Goal: Task Accomplishment & Management: Manage account settings

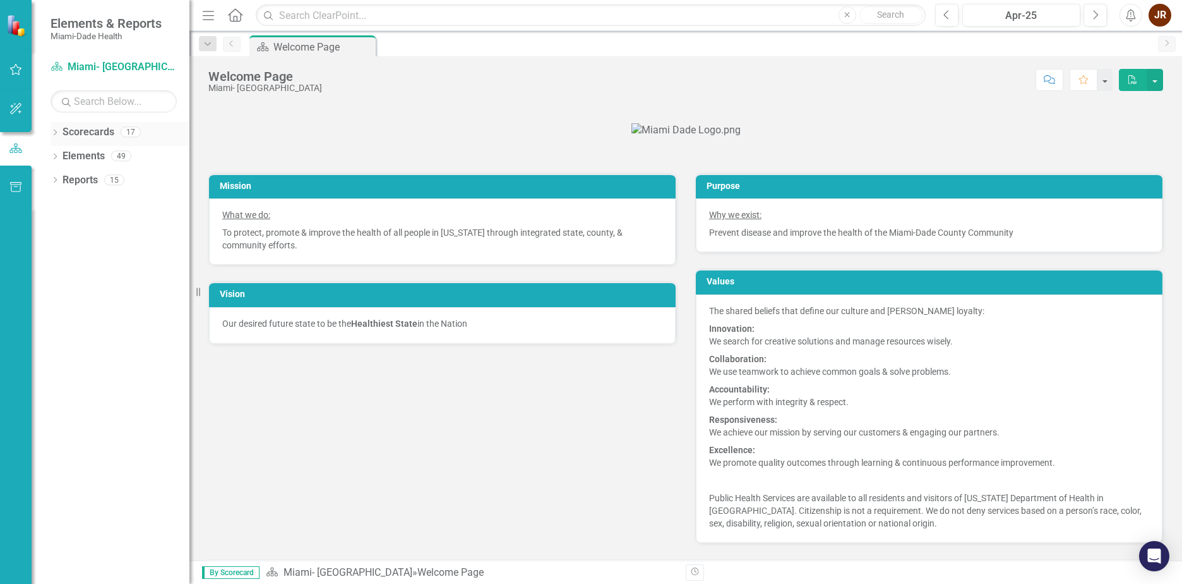
click at [56, 131] on icon at bounding box center [55, 132] width 3 height 6
click at [64, 155] on icon "Dropdown" at bounding box center [61, 156] width 9 height 8
click at [75, 207] on icon "Dropdown" at bounding box center [73, 204] width 9 height 8
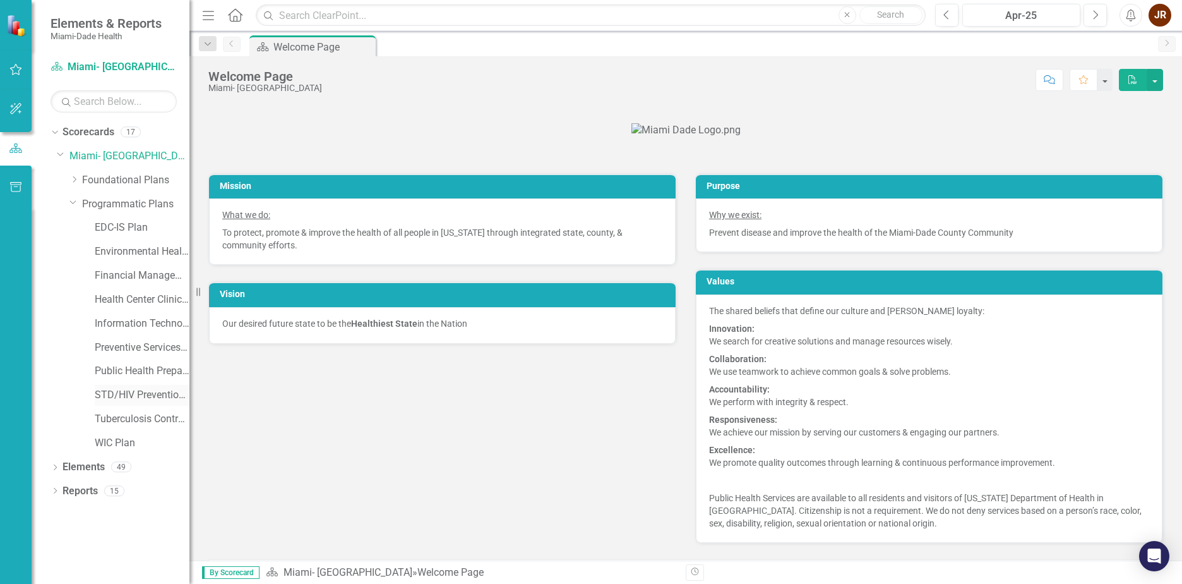
click at [124, 391] on link "STD/HIV Prevention and Control Plan" at bounding box center [142, 395] width 95 height 15
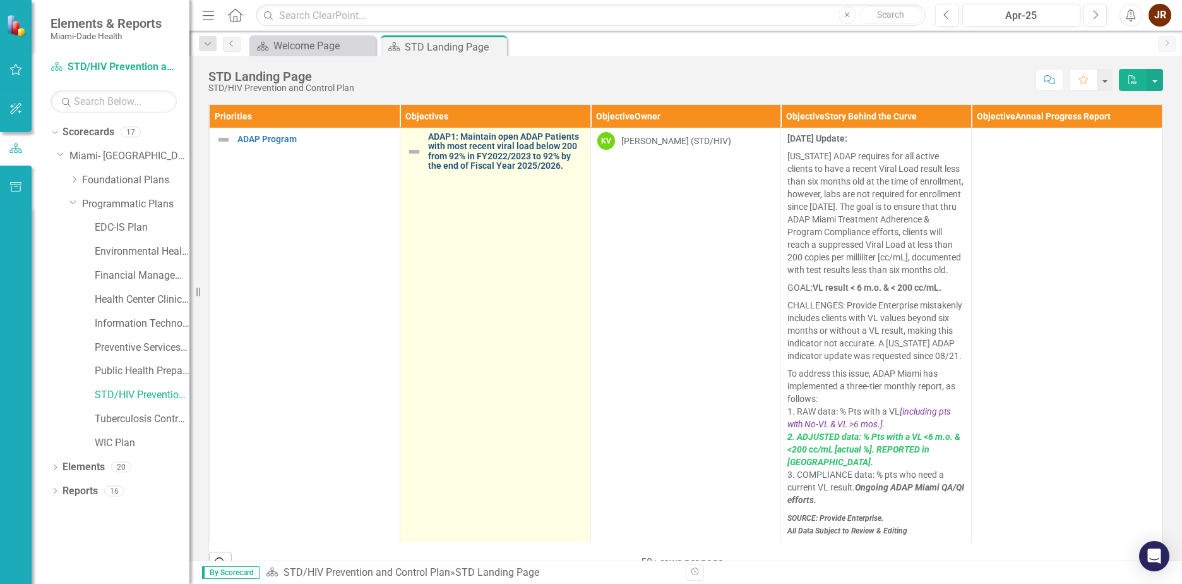
click at [523, 162] on link "ADAP1: Maintain open ADAP Patients with most recent viral load below 200 from 9…" at bounding box center [506, 151] width 156 height 39
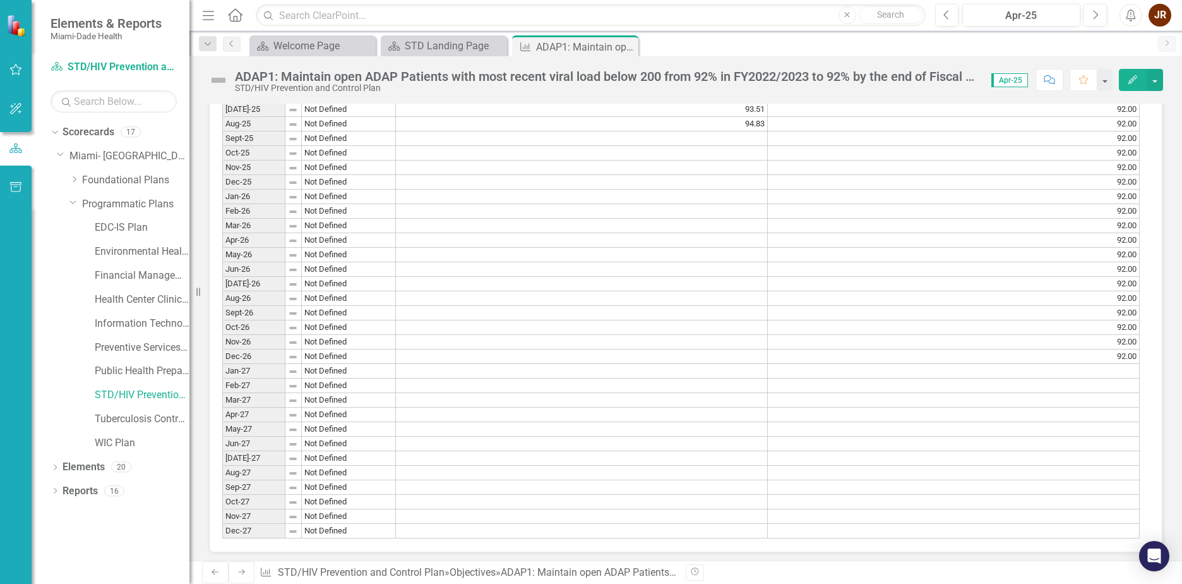
scroll to position [1402, 0]
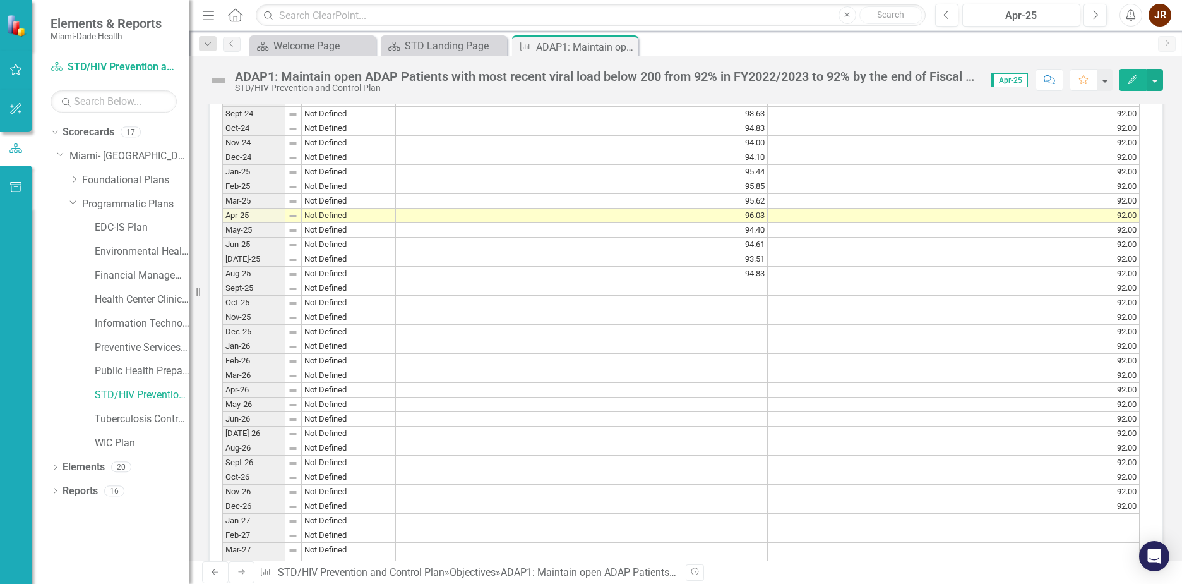
click at [1002, 76] on span "Apr-25" at bounding box center [1010, 80] width 37 height 14
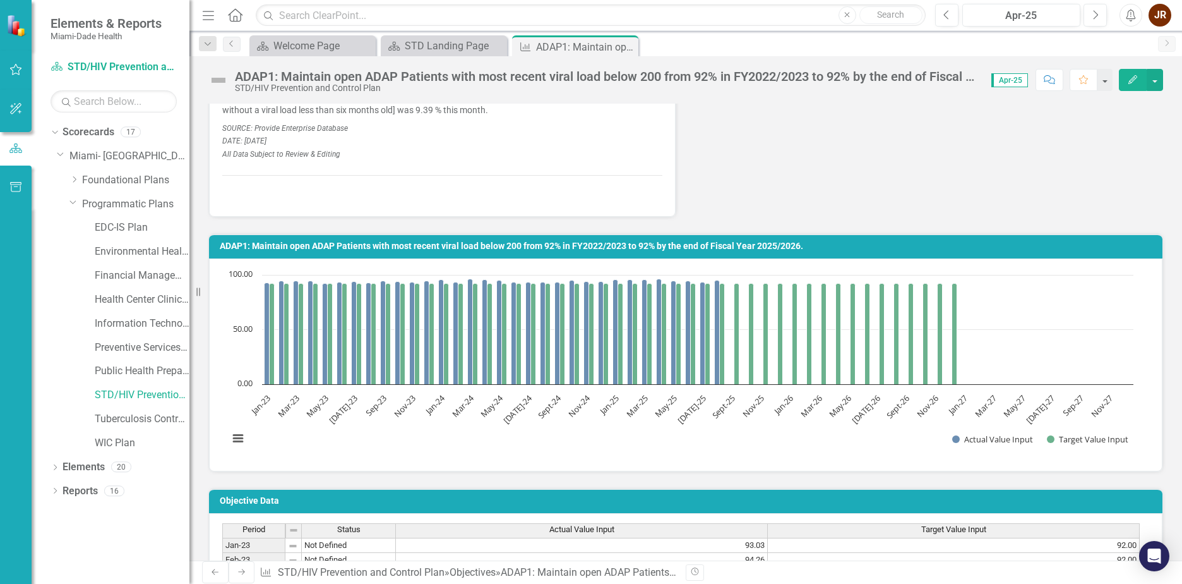
scroll to position [517, 0]
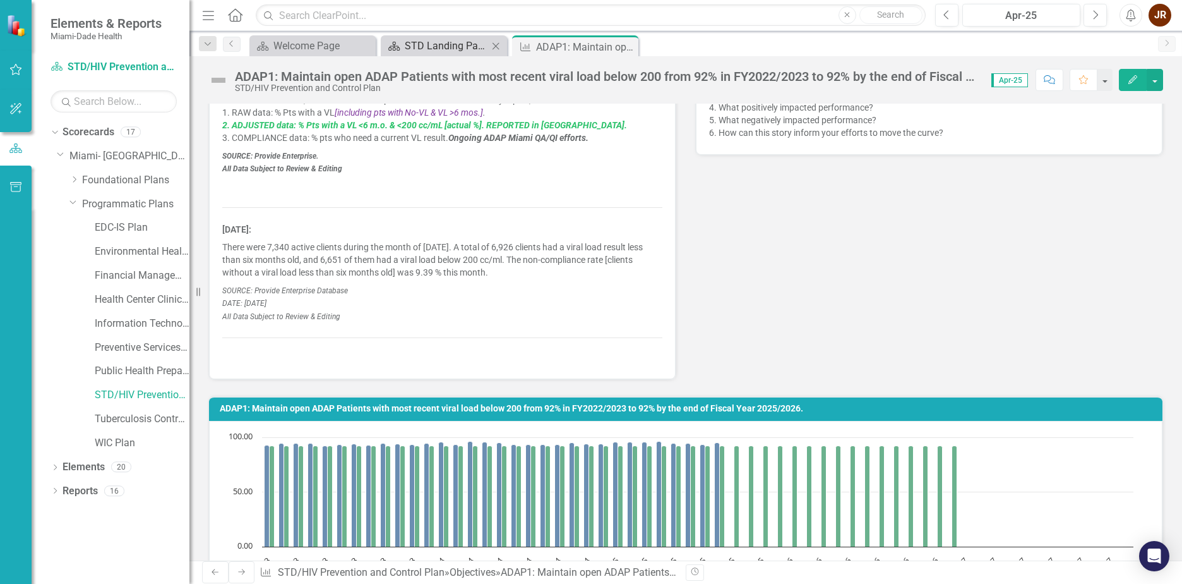
click at [467, 48] on div "STD Landing Page" at bounding box center [446, 46] width 83 height 16
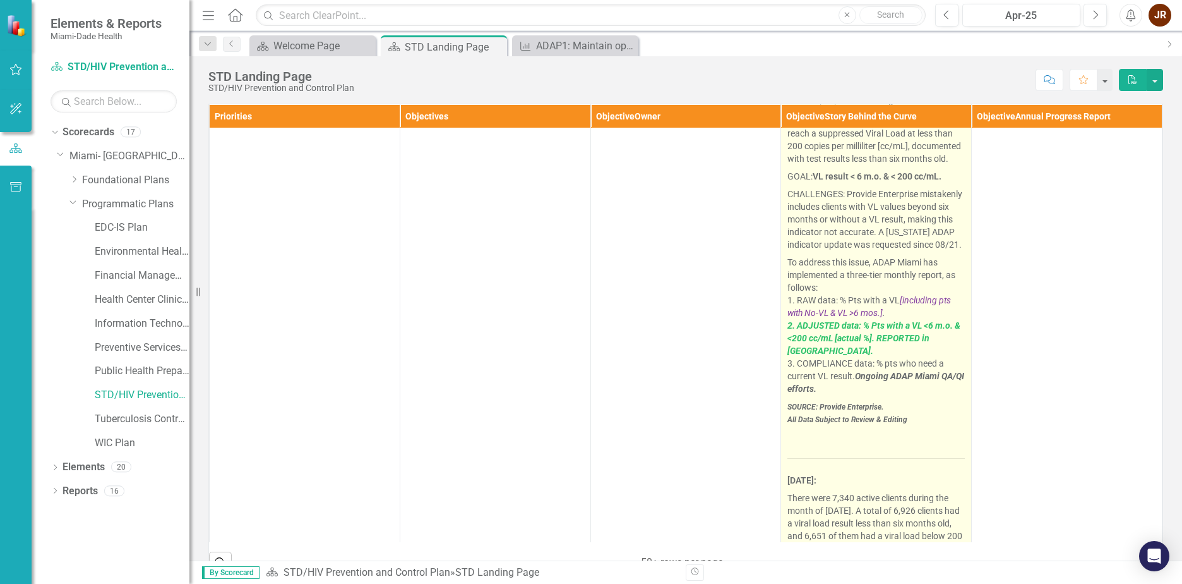
scroll to position [126, 0]
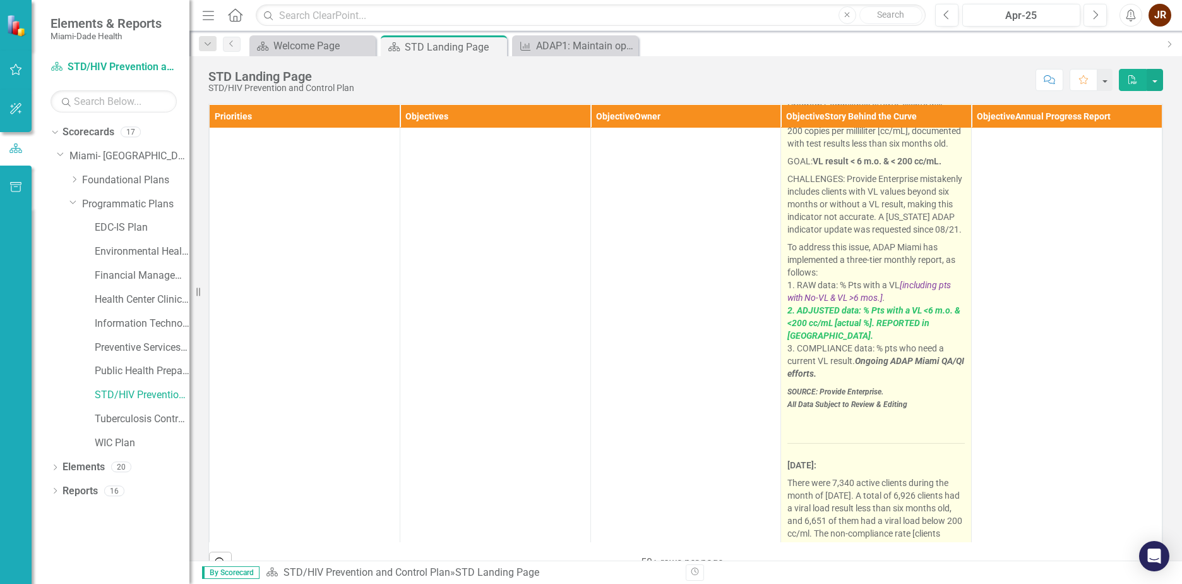
drag, startPoint x: 911, startPoint y: 419, endPoint x: 887, endPoint y: 389, distance: 38.7
click at [823, 364] on span "[DATE] Update: [US_STATE] ADAP requires for all active clients to have a recent…" at bounding box center [876, 329] width 177 height 646
click at [896, 409] on em "All Data Subject to Review & Editing" at bounding box center [848, 404] width 120 height 9
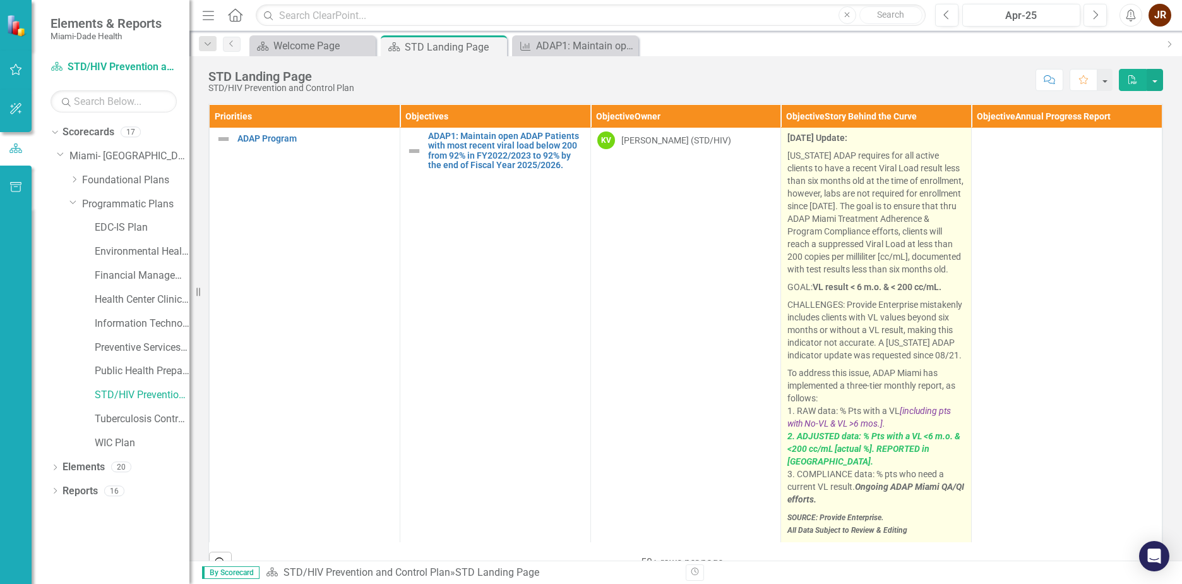
scroll to position [0, 0]
drag, startPoint x: 784, startPoint y: 138, endPoint x: 845, endPoint y: 136, distance: 61.3
click at [845, 136] on strong "[DATE] Update:" at bounding box center [818, 138] width 60 height 10
click at [812, 153] on p "[US_STATE] ADAP requires for all active clients to have a recent Viral Load res…" at bounding box center [876, 212] width 177 height 131
click at [817, 180] on p "[US_STATE] ADAP requires for all active clients to have a recent Viral Load res…" at bounding box center [876, 212] width 177 height 131
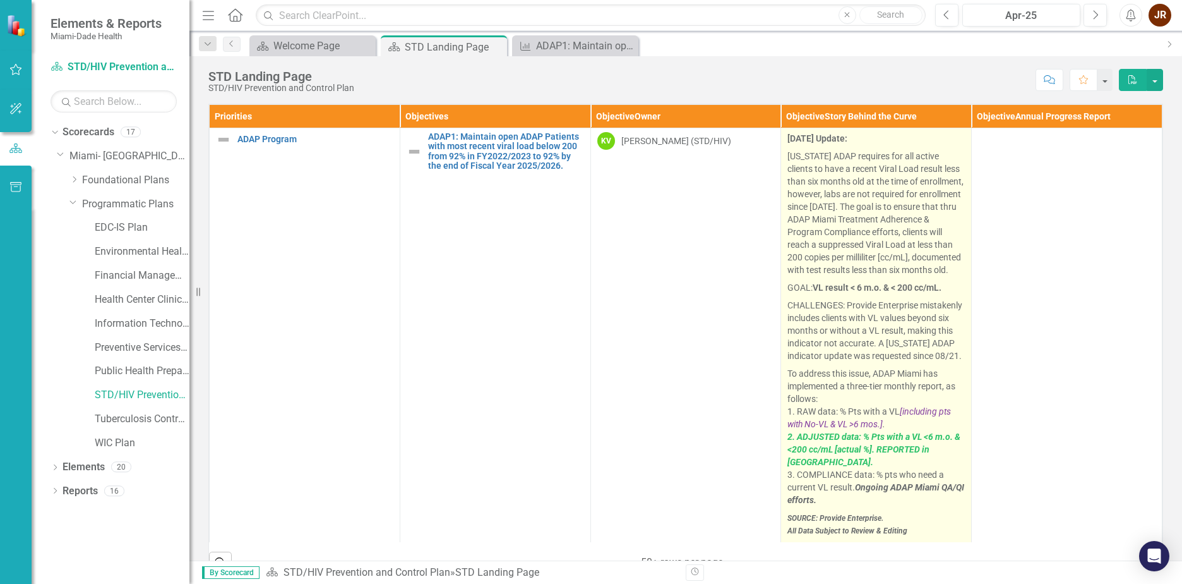
click at [817, 180] on p "[US_STATE] ADAP requires for all active clients to have a recent Viral Load res…" at bounding box center [876, 212] width 177 height 131
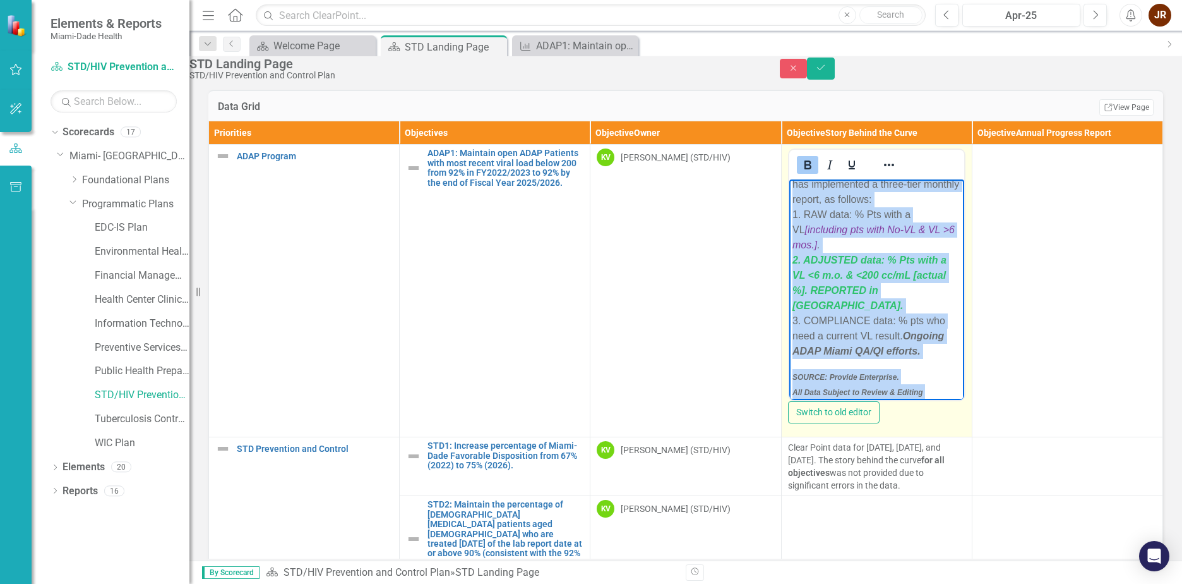
scroll to position [424, 0]
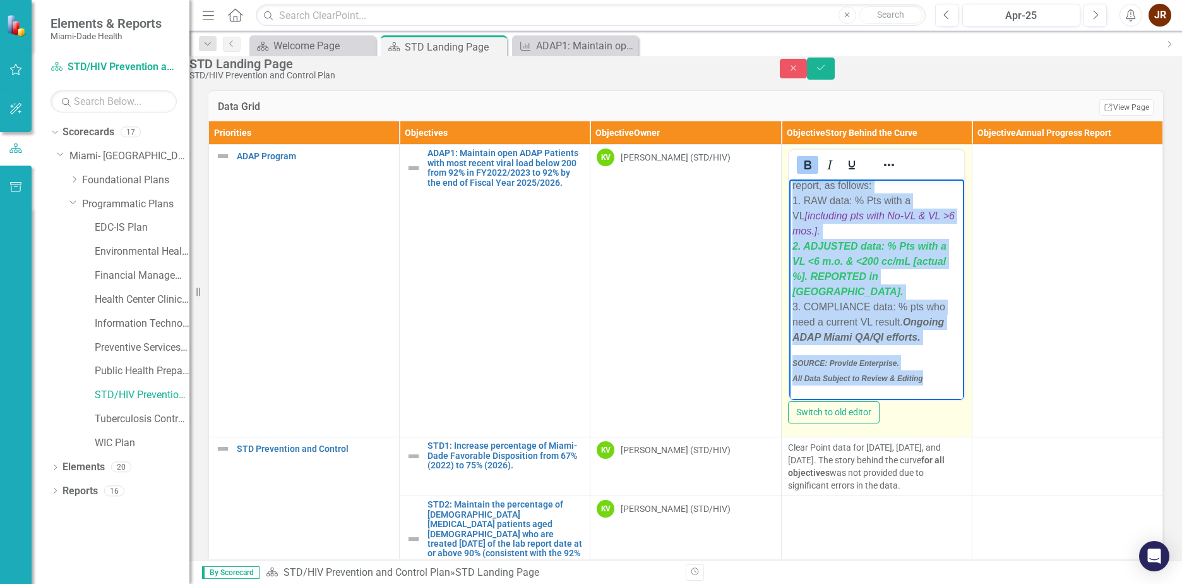
drag, startPoint x: 793, startPoint y: 188, endPoint x: 938, endPoint y: 356, distance: 222.1
click at [938, 356] on body "[DATE] Update: [US_STATE] ADAP requires for all active clients to have a recent…" at bounding box center [876, 218] width 175 height 925
copy body "Loremipsu 4498 Dolors: Ametcon ADIP elitsedd eiu tem incidi utlabor et dolo m a…"
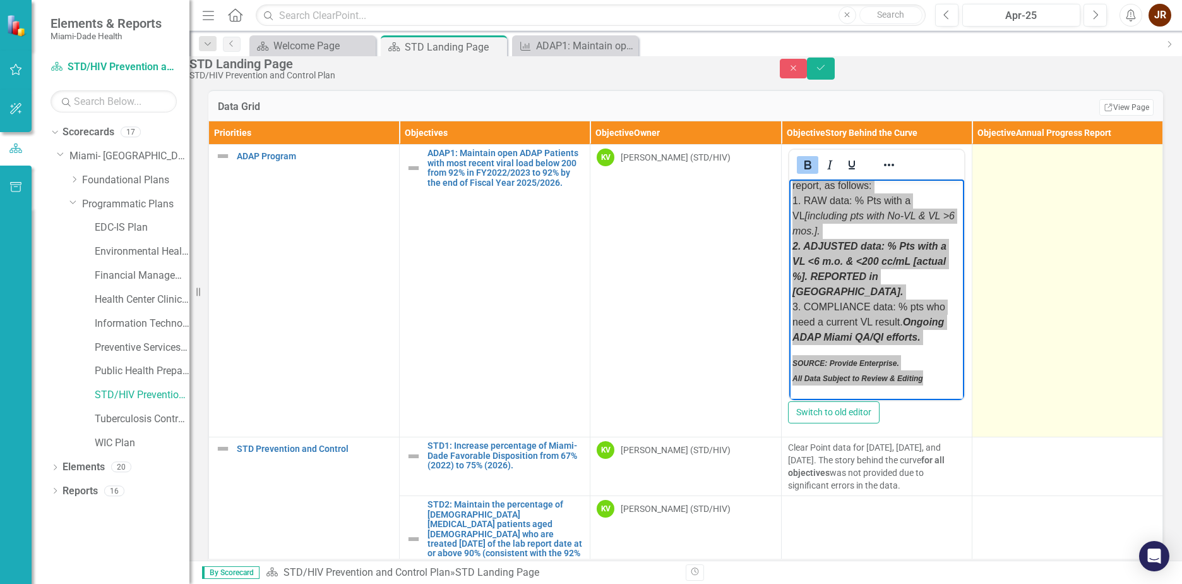
click at [1088, 347] on td at bounding box center [1067, 291] width 191 height 292
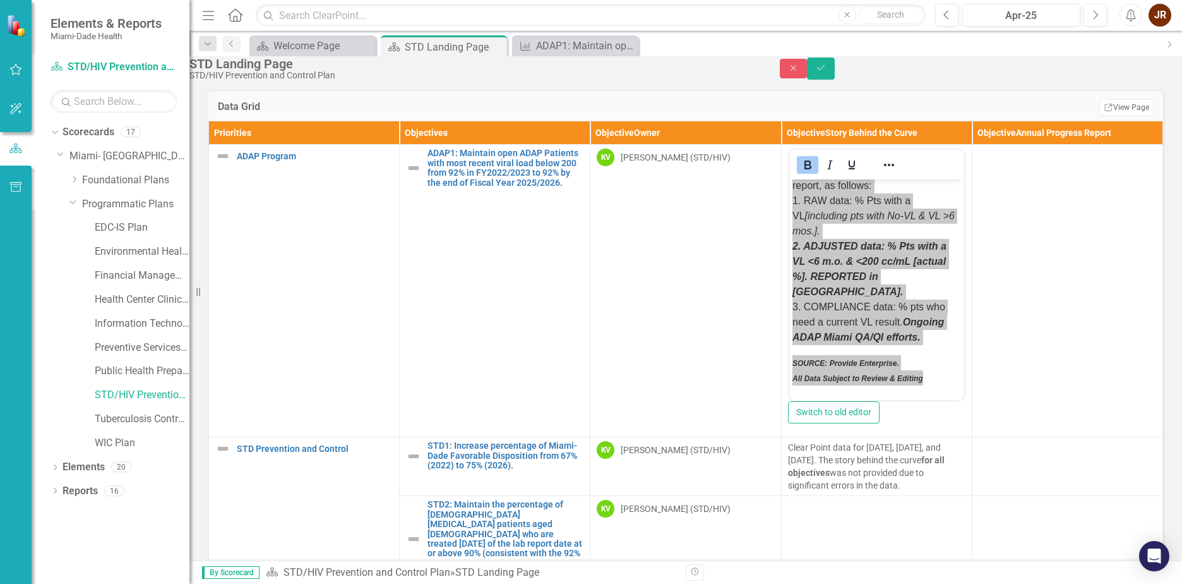
click at [648, 235] on td "KV [PERSON_NAME] (STD/HIV)" at bounding box center [686, 291] width 191 height 292
click at [659, 242] on td "KV [PERSON_NAME] (STD/HIV)" at bounding box center [686, 291] width 191 height 292
click at [800, 73] on icon "Close" at bounding box center [793, 68] width 11 height 9
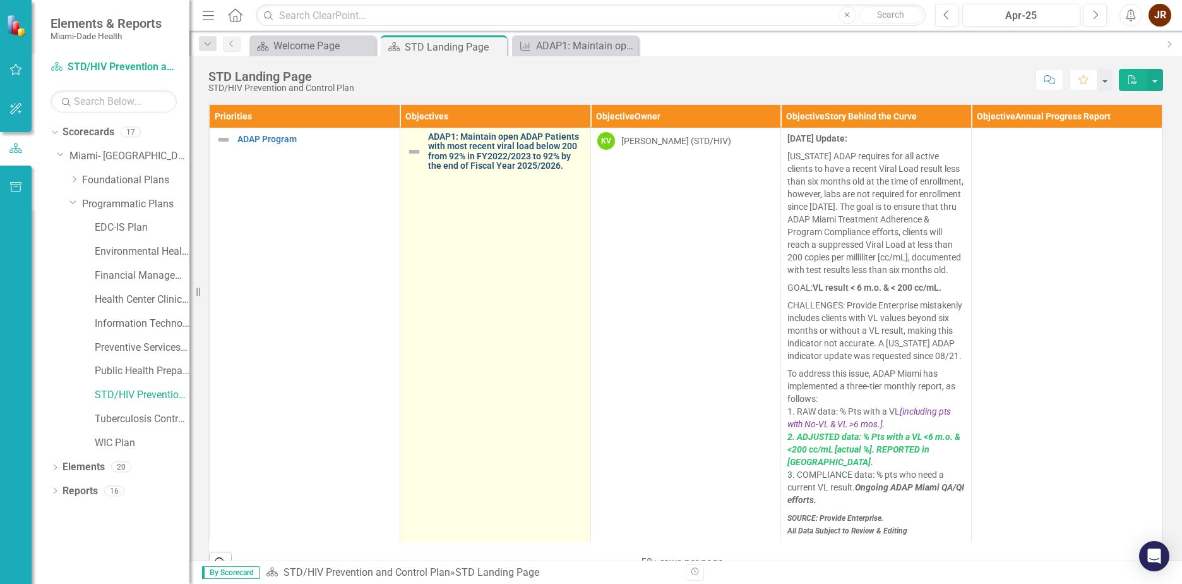
click at [554, 159] on link "ADAP1: Maintain open ADAP Patients with most recent viral load below 200 from 9…" at bounding box center [506, 151] width 156 height 39
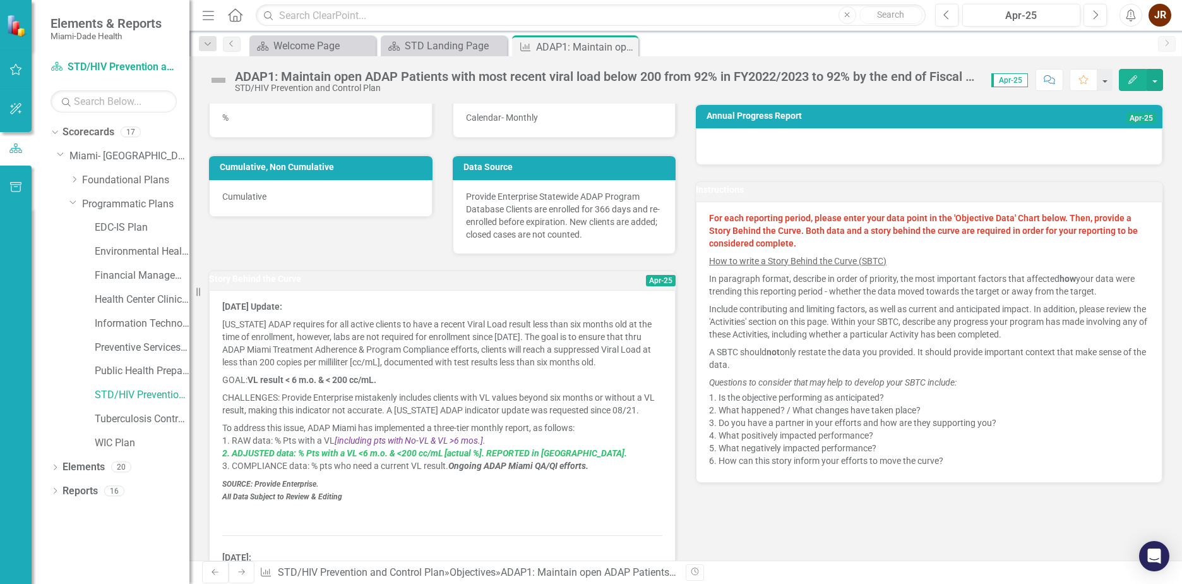
scroll to position [316, 0]
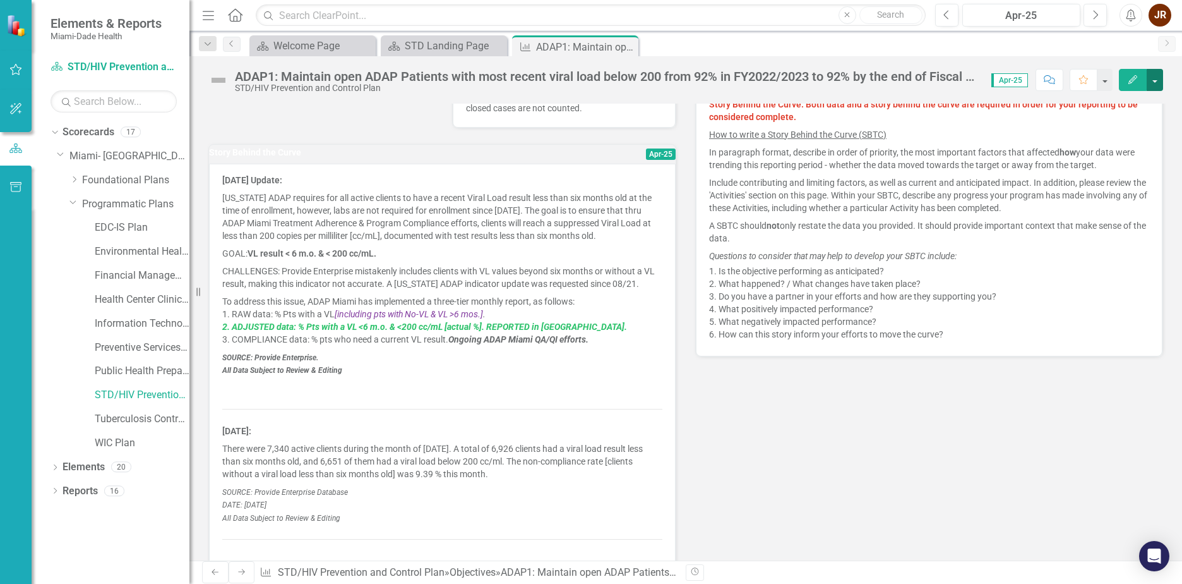
click at [1157, 78] on button "button" at bounding box center [1155, 80] width 16 height 22
click at [704, 454] on div "Initial Value 92.00 Target Value 92.00 Unit of Measure % Reporting Frequency Ca…" at bounding box center [686, 218] width 974 height 726
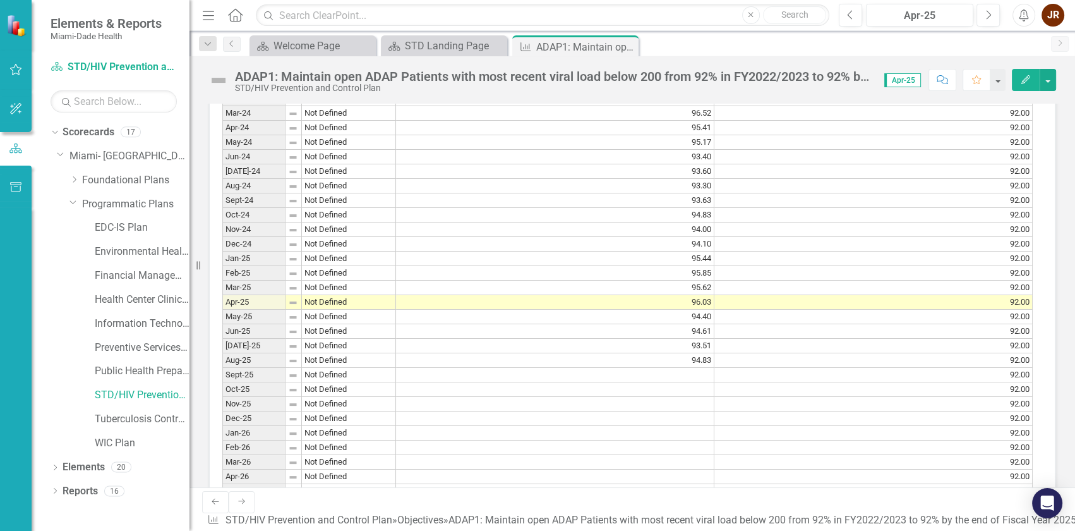
scroll to position [1379, 0]
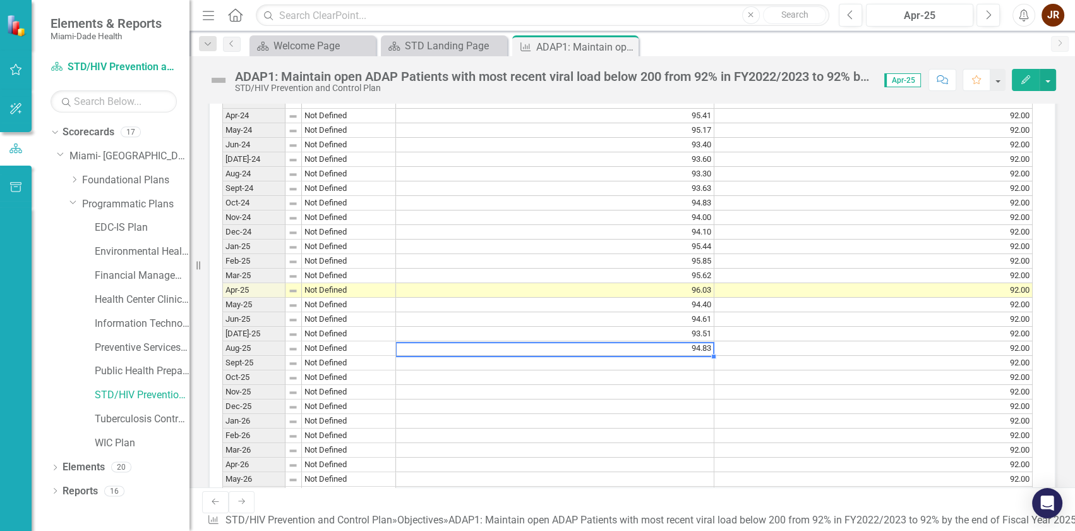
click at [693, 341] on td "94.83" at bounding box center [555, 348] width 318 height 15
click at [1045, 81] on button "button" at bounding box center [1048, 80] width 16 height 22
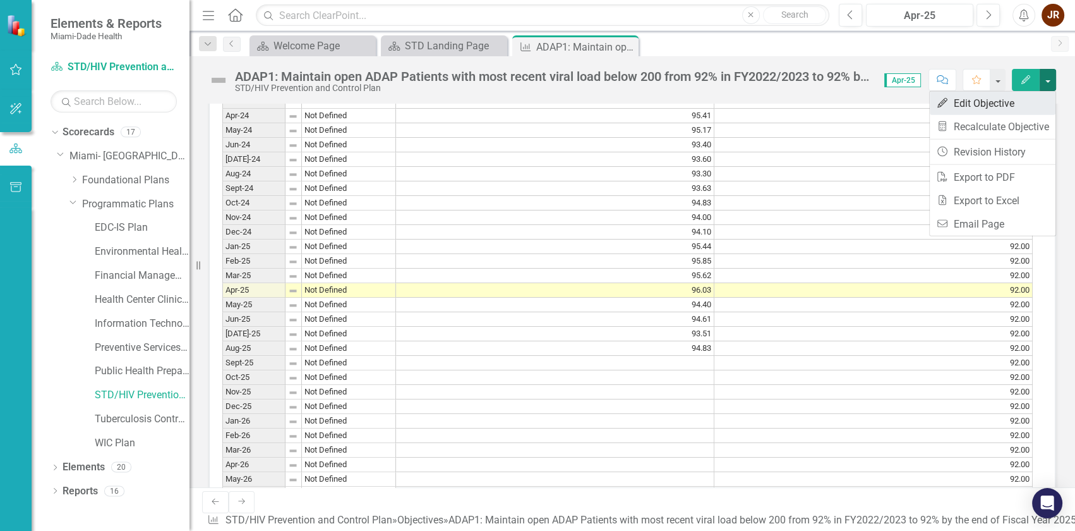
click at [1002, 107] on link "Edit Edit Objective" at bounding box center [993, 103] width 126 height 23
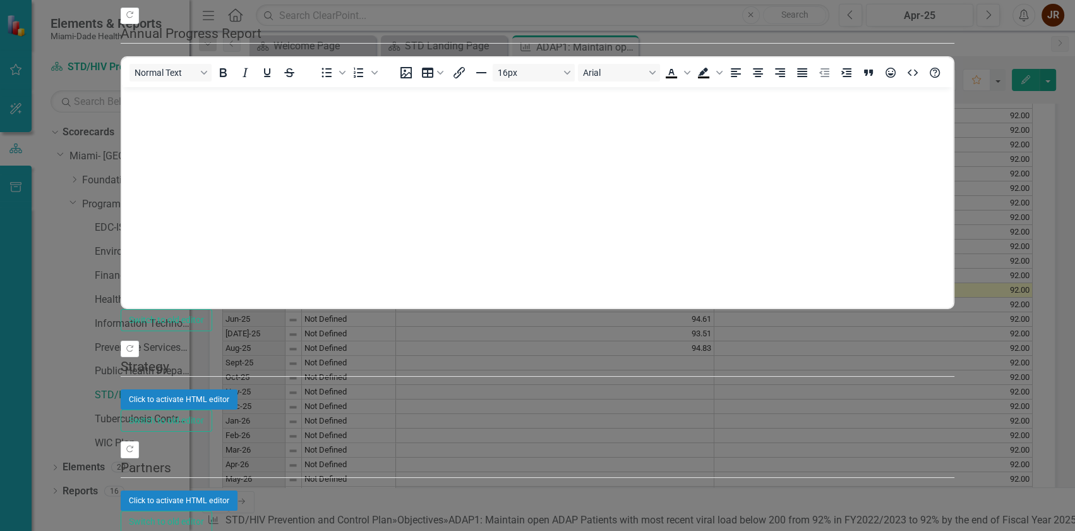
scroll to position [172, 0]
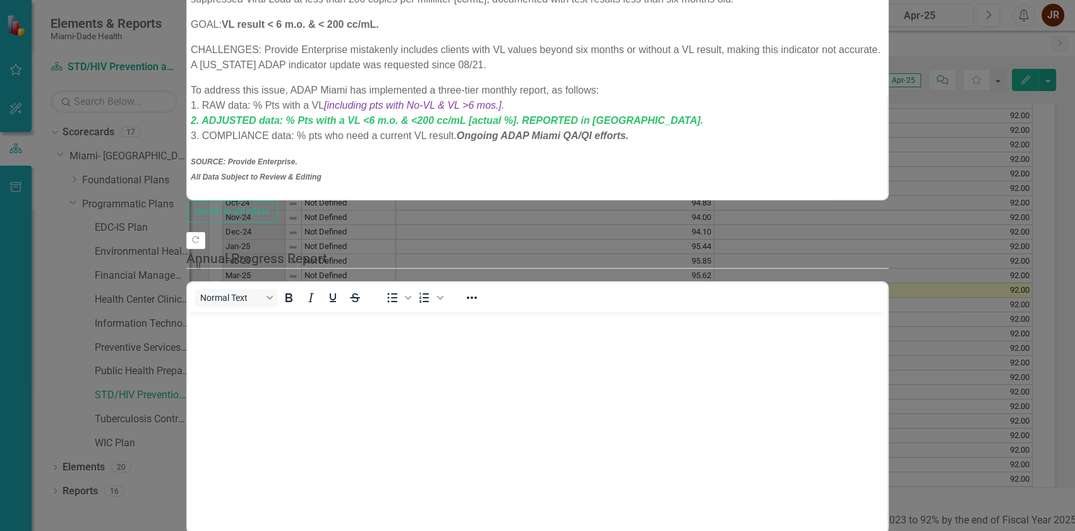
scroll to position [0, 0]
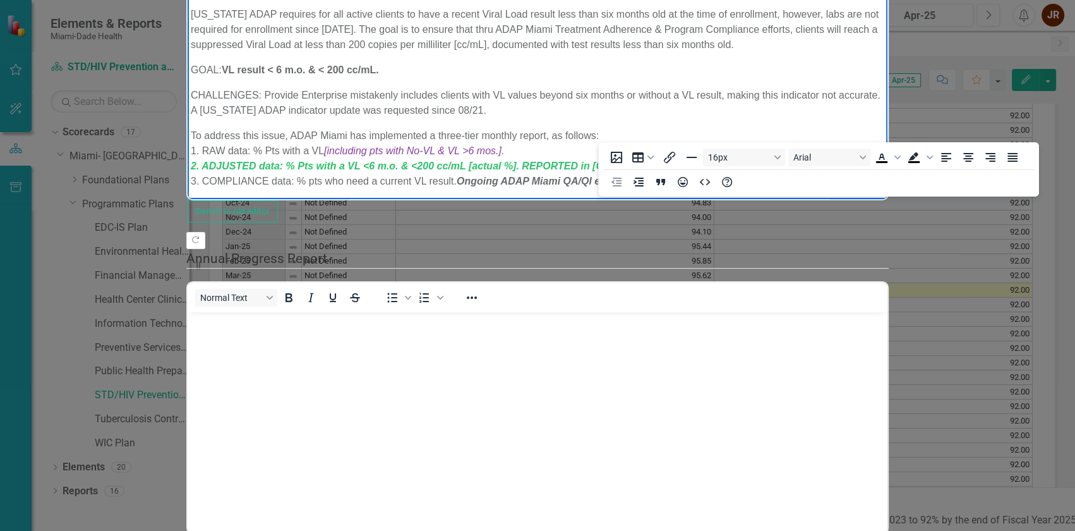
click at [463, 109] on p "CHALLENGES: Provide Enterprise mistakenly includes clients with VL values beyon…" at bounding box center [538, 103] width 694 height 30
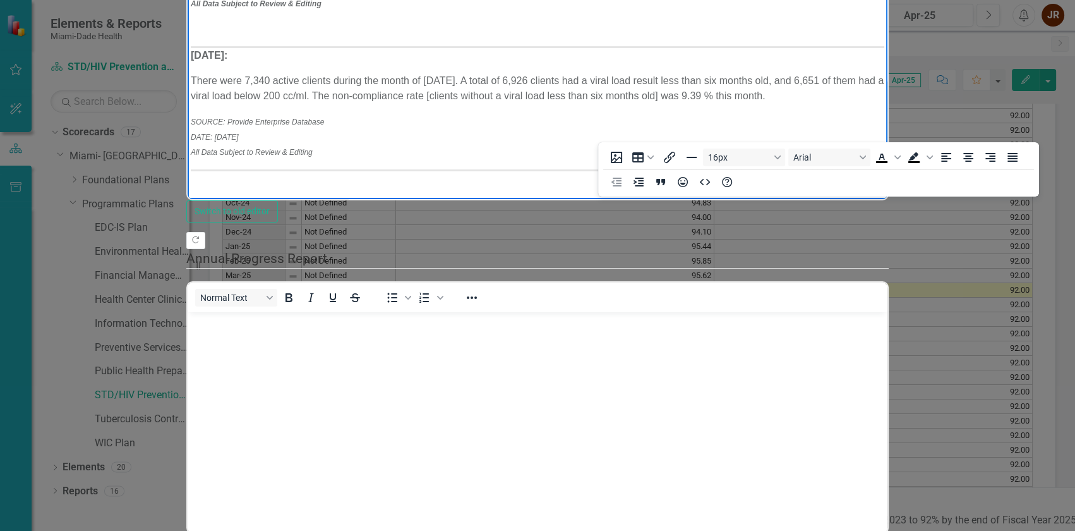
scroll to position [229, 0]
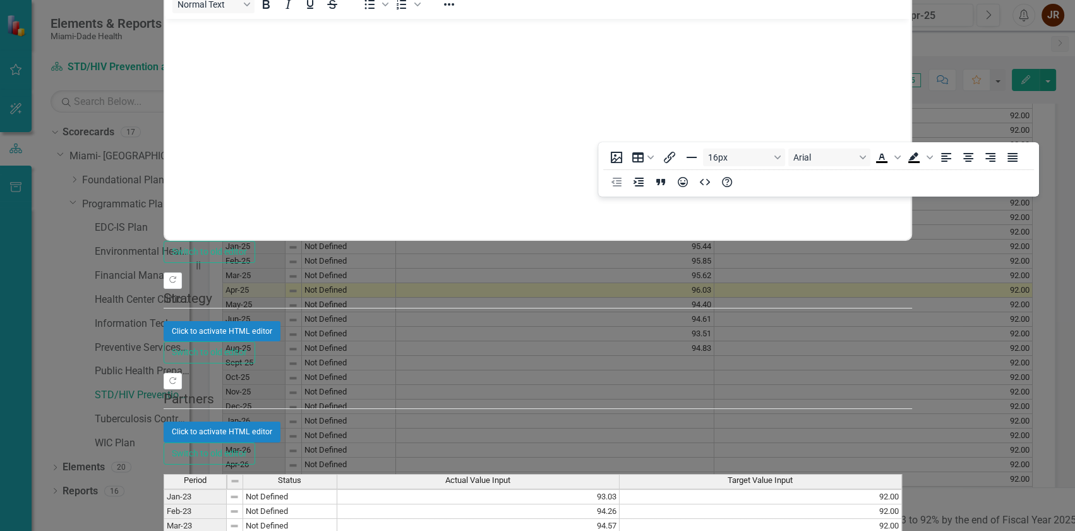
scroll to position [172, 0]
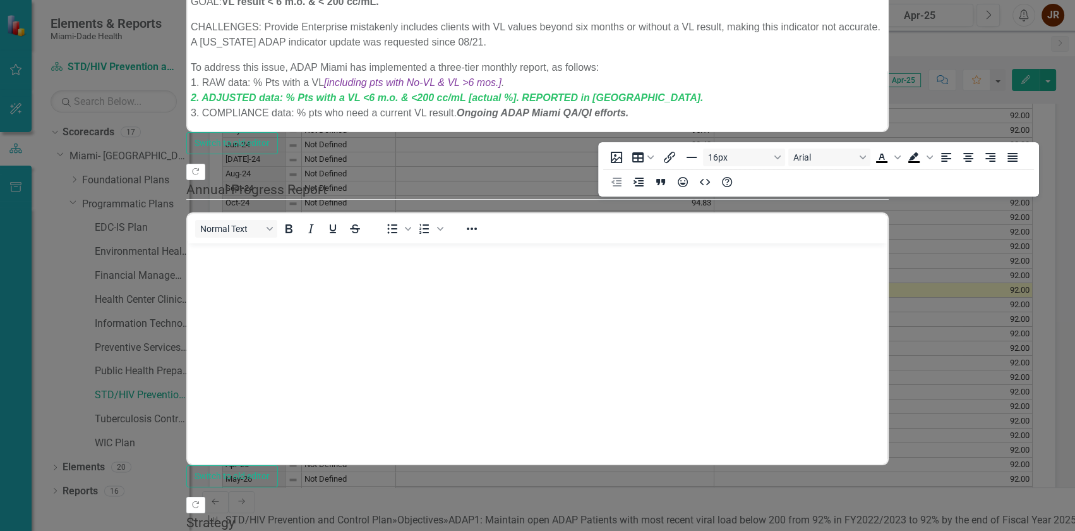
scroll to position [57, 0]
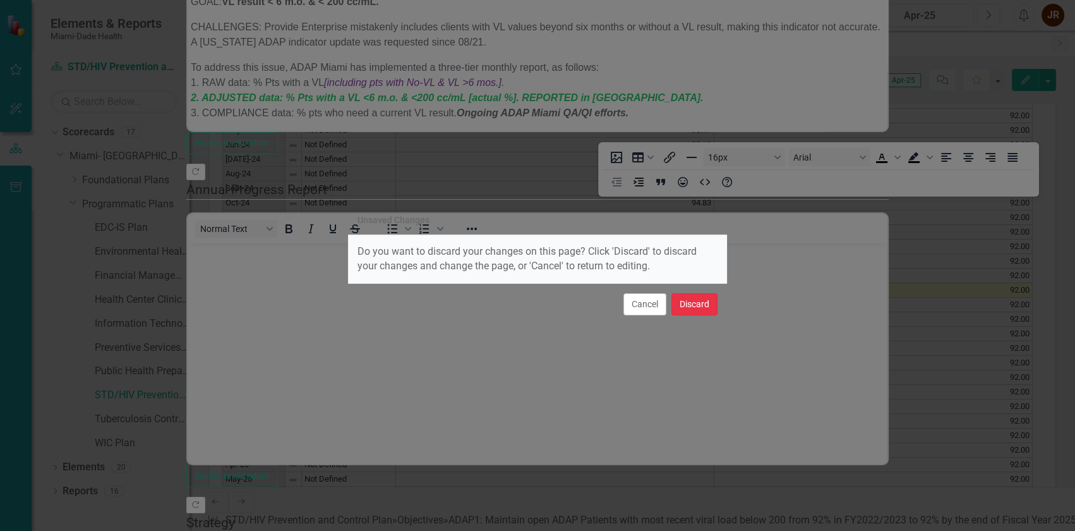
click at [695, 301] on button "Discard" at bounding box center [694, 304] width 46 height 22
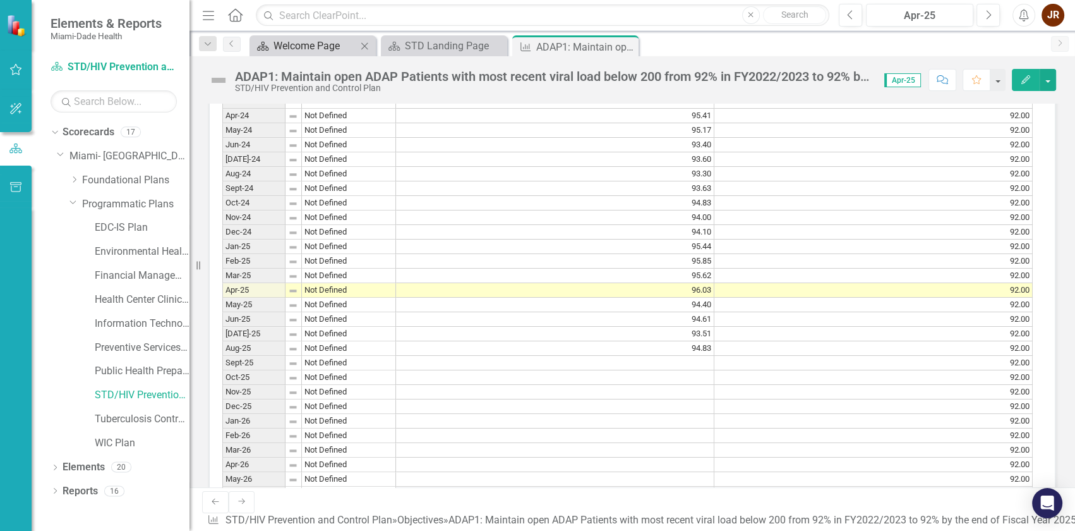
click at [330, 43] on div "Welcome Page" at bounding box center [314, 46] width 83 height 16
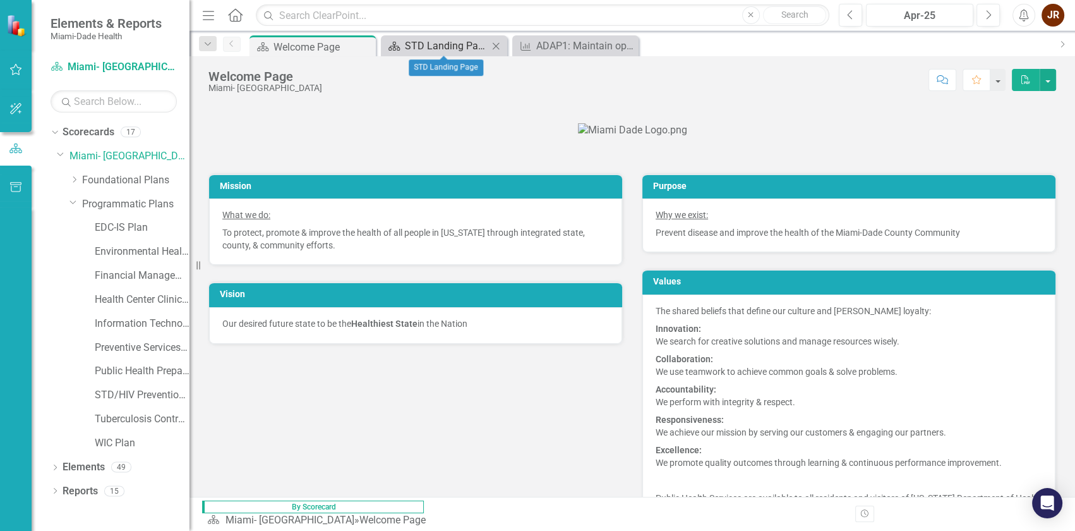
click at [459, 42] on div "STD Landing Page" at bounding box center [446, 46] width 83 height 16
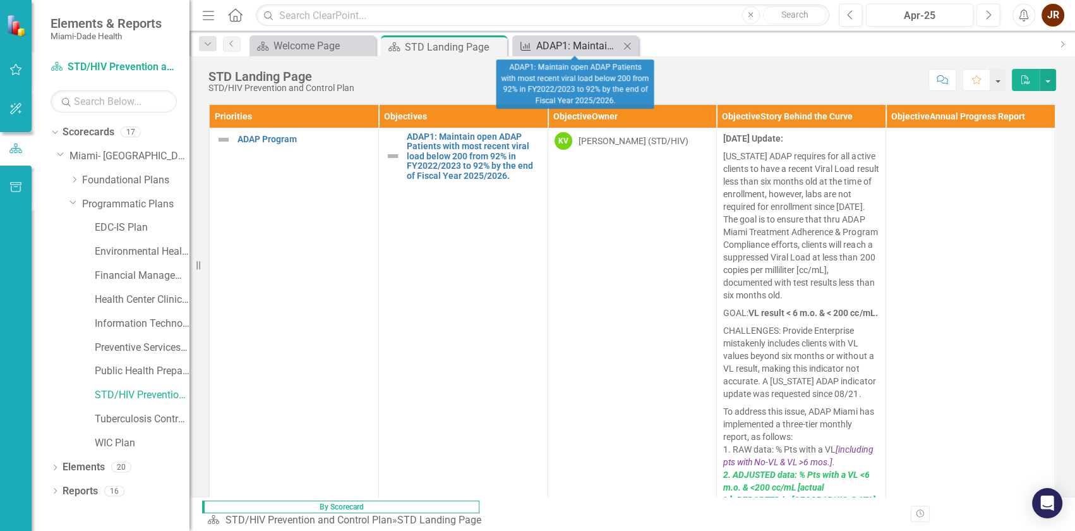
click at [567, 45] on div "ADAP1: Maintain open ADAP Patients with most recent viral load below 200 from 9…" at bounding box center [577, 46] width 83 height 16
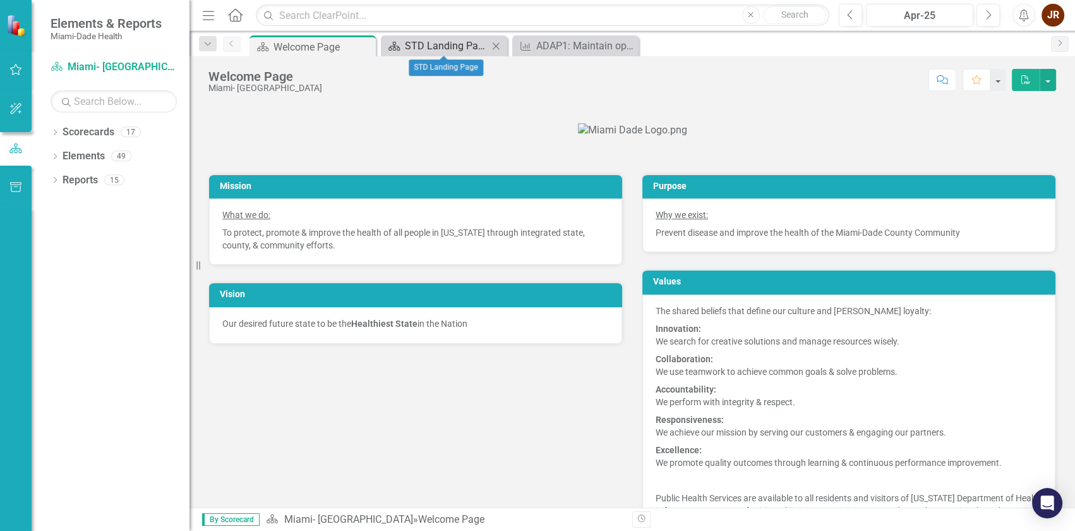
click at [461, 48] on div "STD Landing Page" at bounding box center [446, 46] width 83 height 16
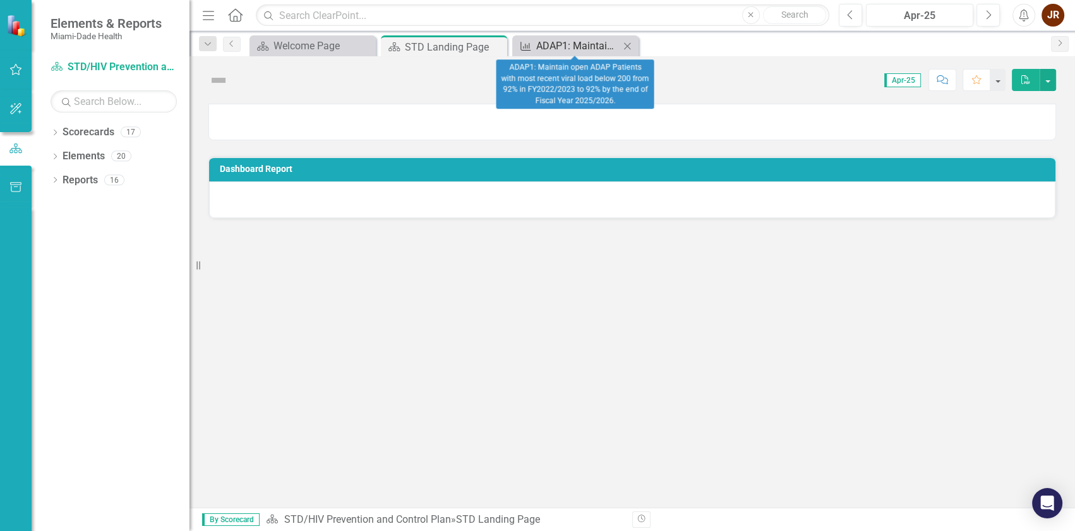
click at [572, 47] on div "ADAP1: Maintain open ADAP Patients with most recent viral load below 200 from 9…" at bounding box center [577, 46] width 83 height 16
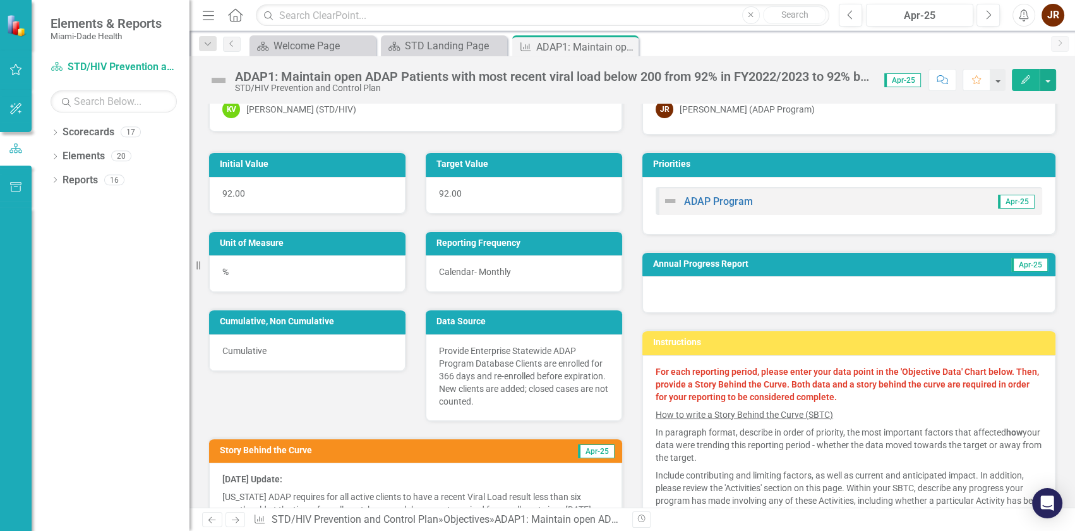
scroll to position [57, 0]
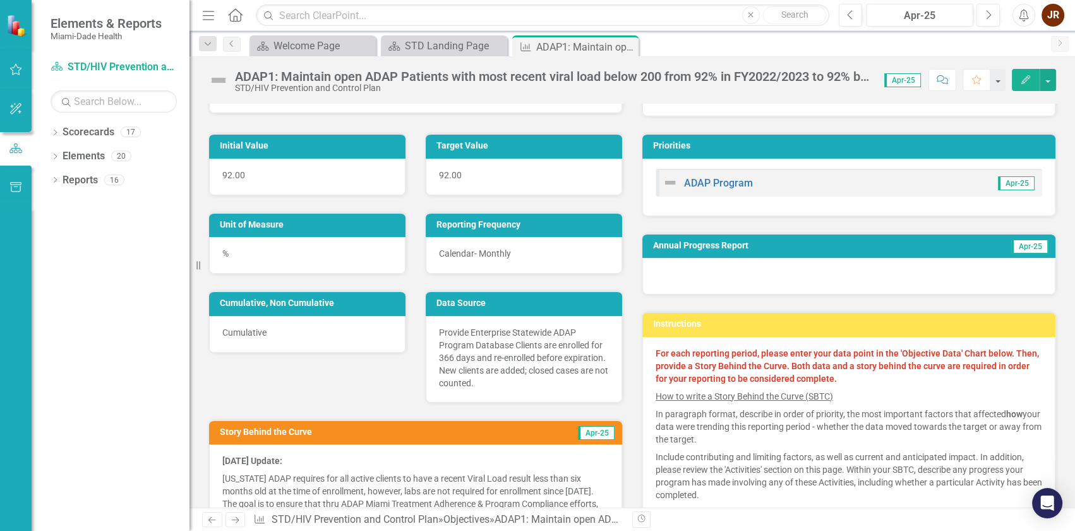
click at [1009, 184] on span "Apr-25" at bounding box center [1016, 183] width 37 height 14
click at [903, 78] on span "Apr-25" at bounding box center [902, 80] width 37 height 14
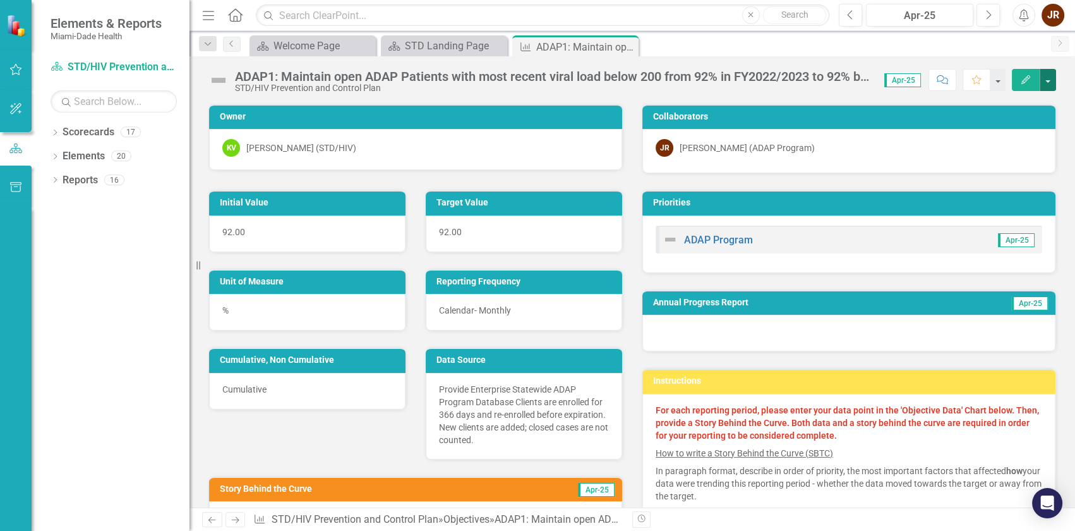
click at [1045, 78] on button "button" at bounding box center [1048, 80] width 16 height 22
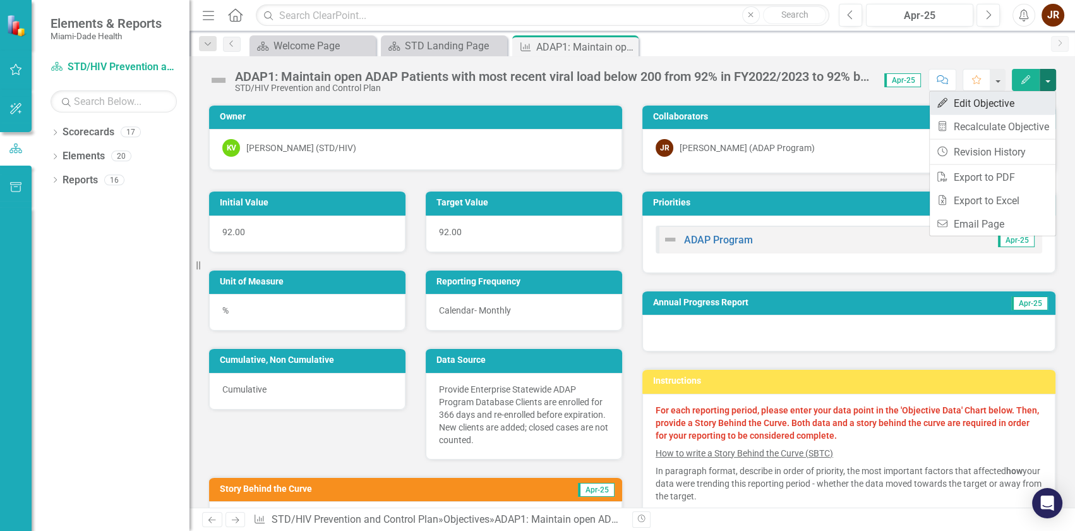
click at [947, 100] on link "Edit Edit Objective" at bounding box center [993, 103] width 126 height 23
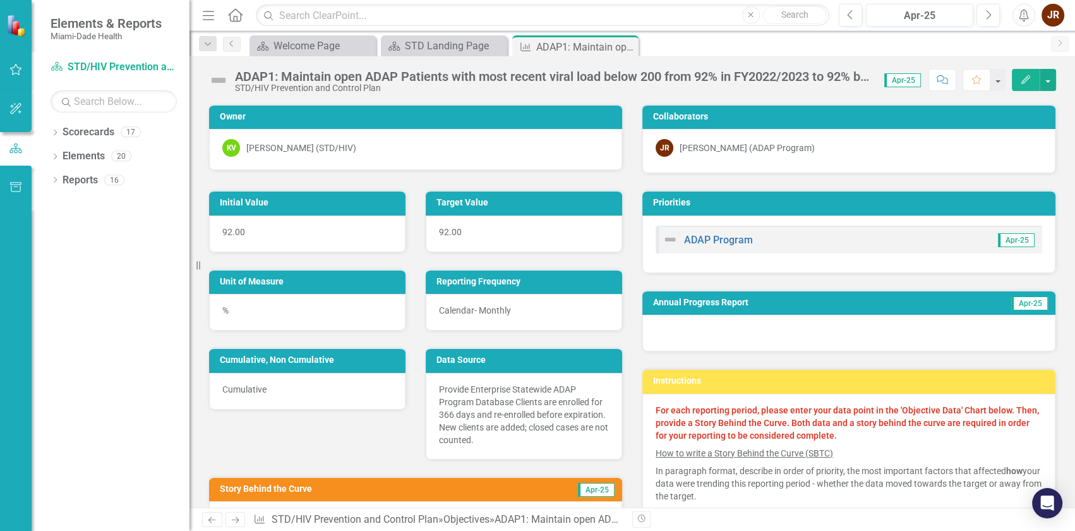
click at [907, 81] on span "Apr-25" at bounding box center [902, 80] width 37 height 14
click at [904, 81] on span "Apr-25" at bounding box center [902, 80] width 37 height 14
click at [1004, 240] on span "Apr-25" at bounding box center [1016, 240] width 37 height 14
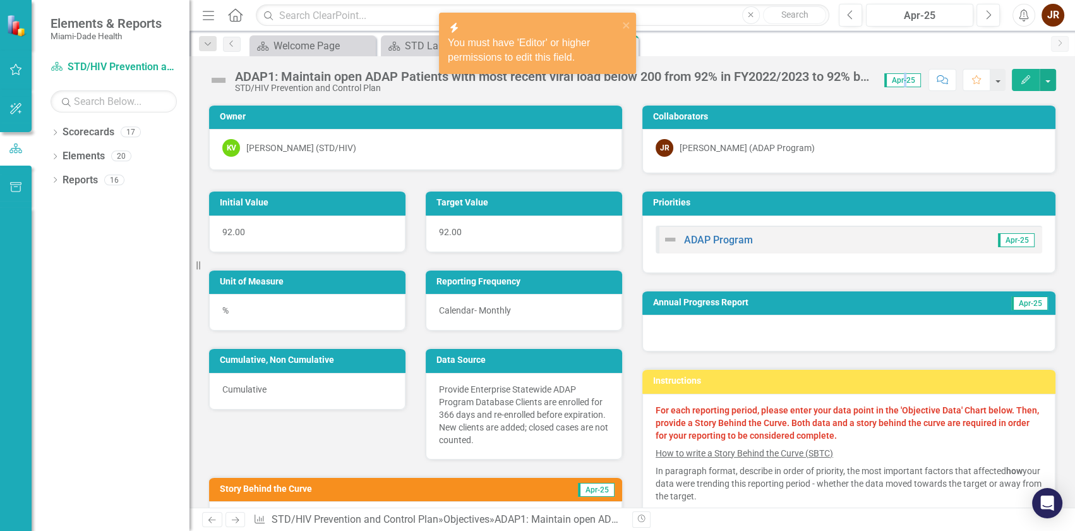
drag, startPoint x: 1004, startPoint y: 240, endPoint x: 1030, endPoint y: 299, distance: 63.9
click at [1030, 299] on span "Apr-25" at bounding box center [1029, 303] width 37 height 14
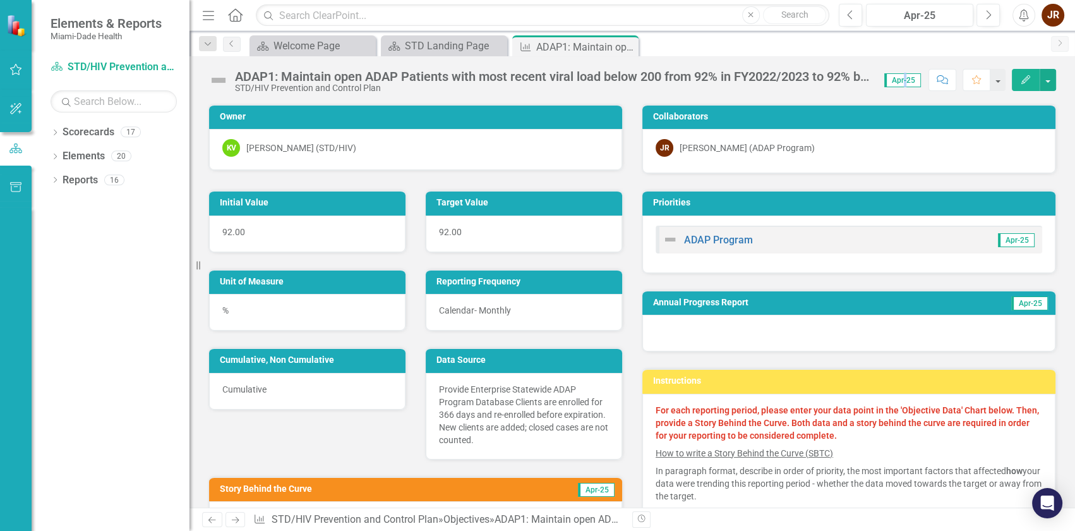
click at [1016, 300] on span "Apr-25" at bounding box center [1029, 303] width 37 height 14
click at [860, 100] on div "ADAP1: Maintain open ADAP Patients with most recent viral load below 200 from 9…" at bounding box center [632, 281] width 886 height 451
click at [896, 80] on span "Apr-25" at bounding box center [902, 80] width 37 height 14
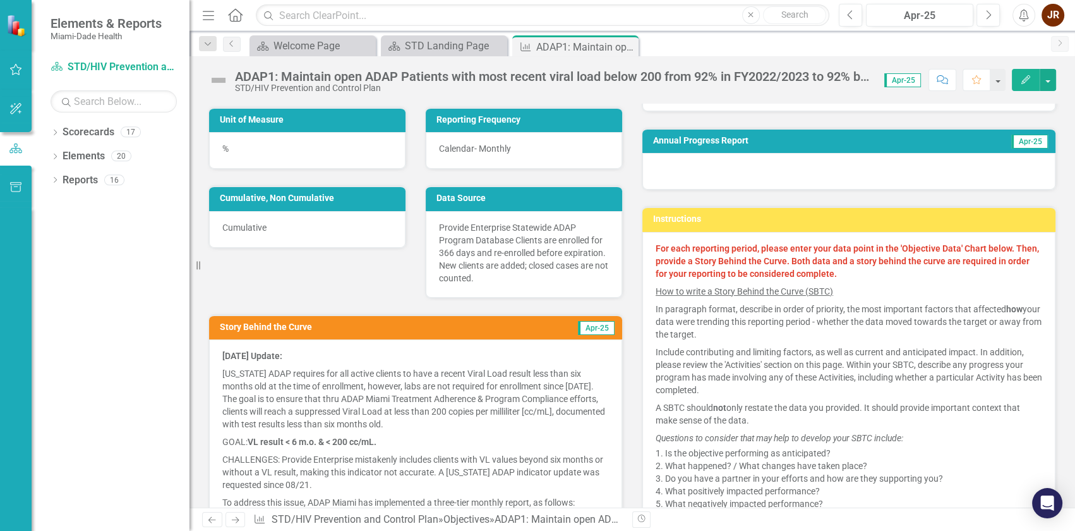
scroll to position [172, 0]
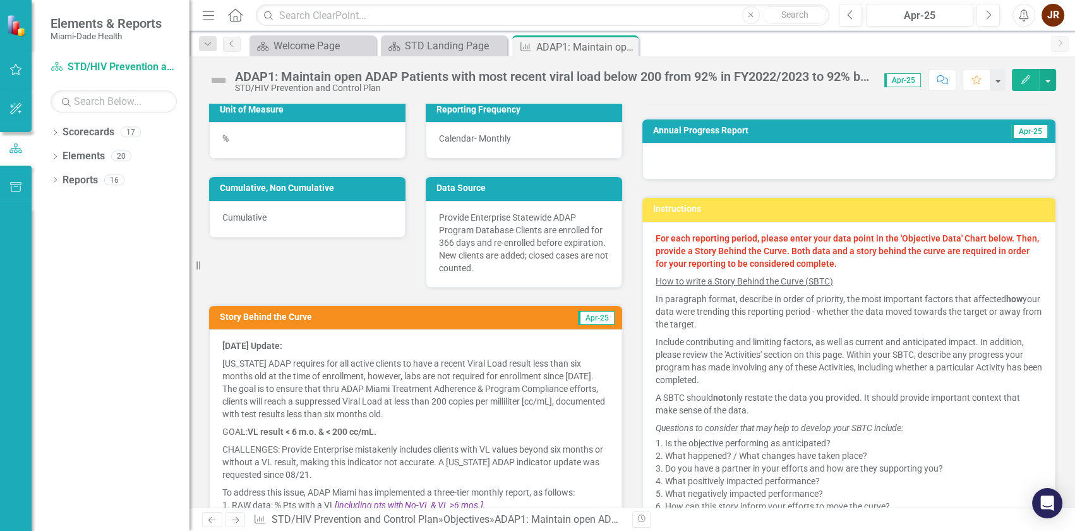
drag, startPoint x: 584, startPoint y: 316, endPoint x: 598, endPoint y: 325, distance: 17.0
click at [584, 317] on span "Apr-25" at bounding box center [596, 318] width 37 height 14
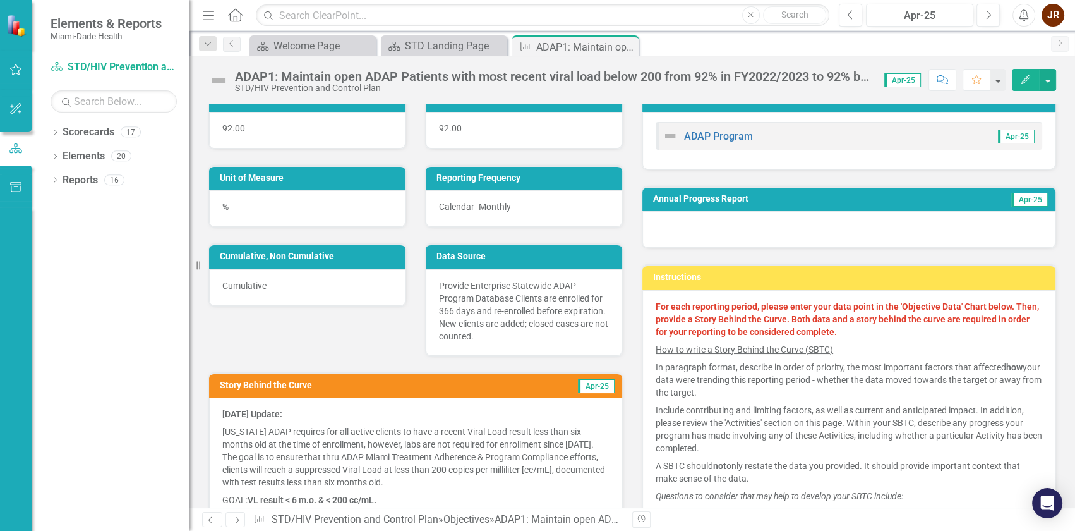
scroll to position [0, 0]
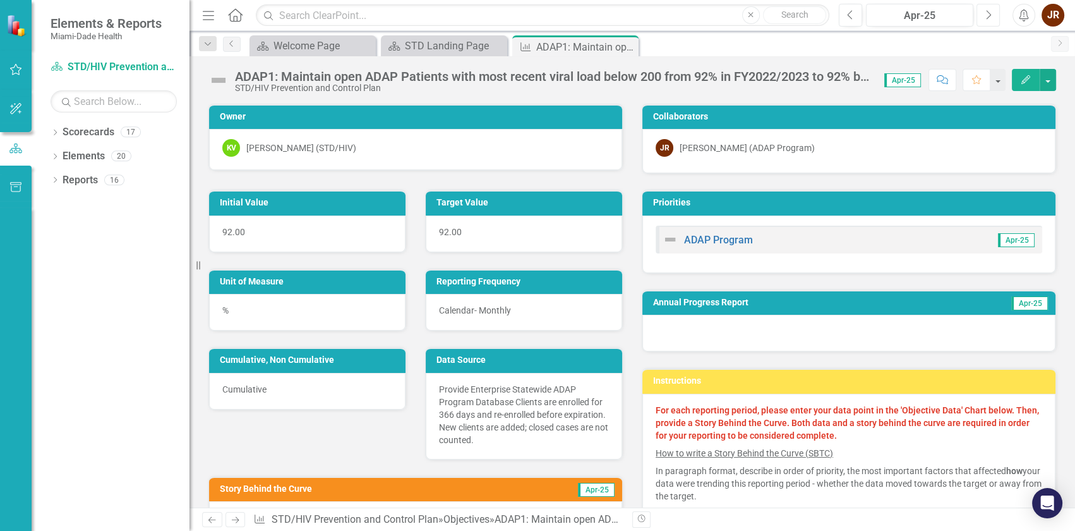
click at [983, 18] on button "Next" at bounding box center [987, 15] width 23 height 23
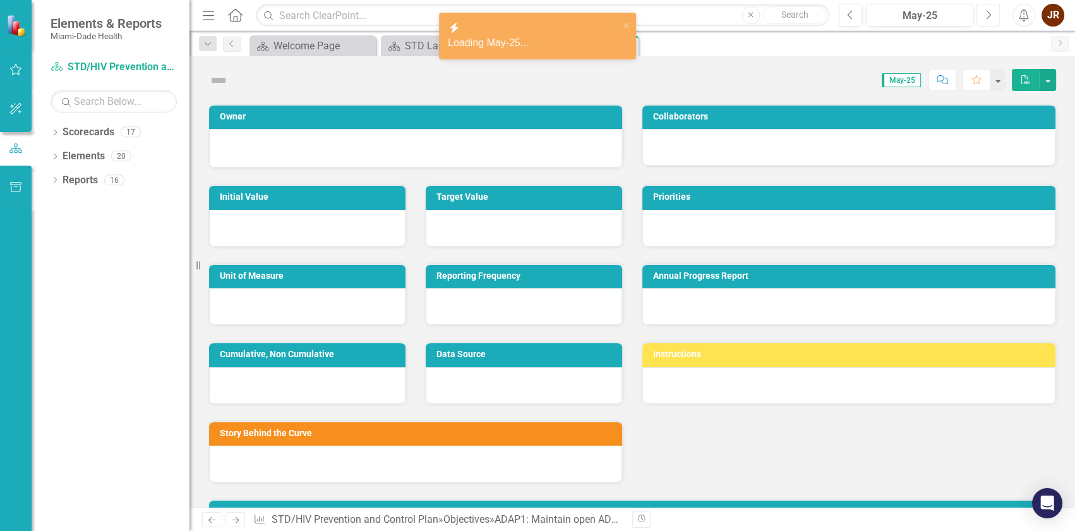
click at [987, 18] on icon "button" at bounding box center [989, 14] width 5 height 9
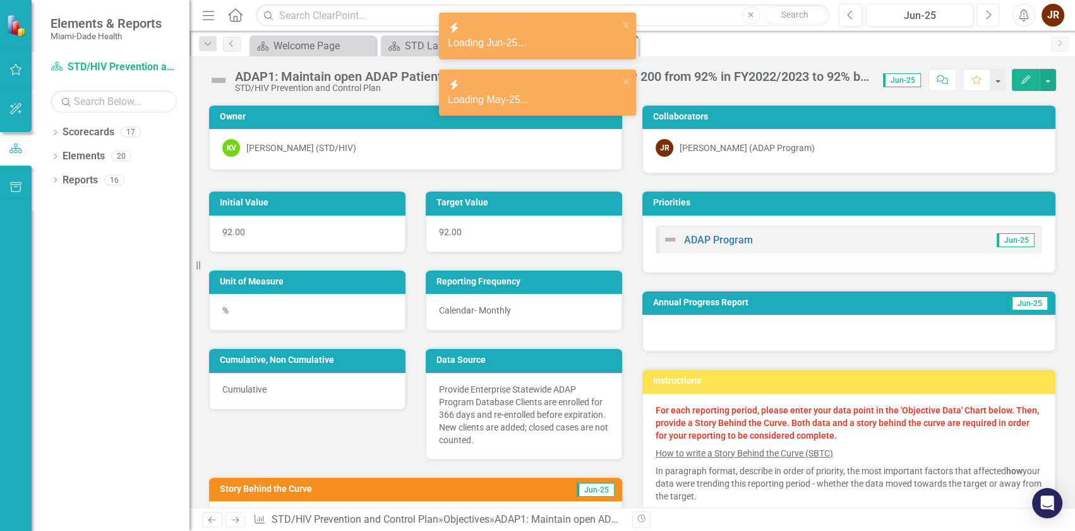
click at [987, 18] on icon "button" at bounding box center [989, 14] width 5 height 9
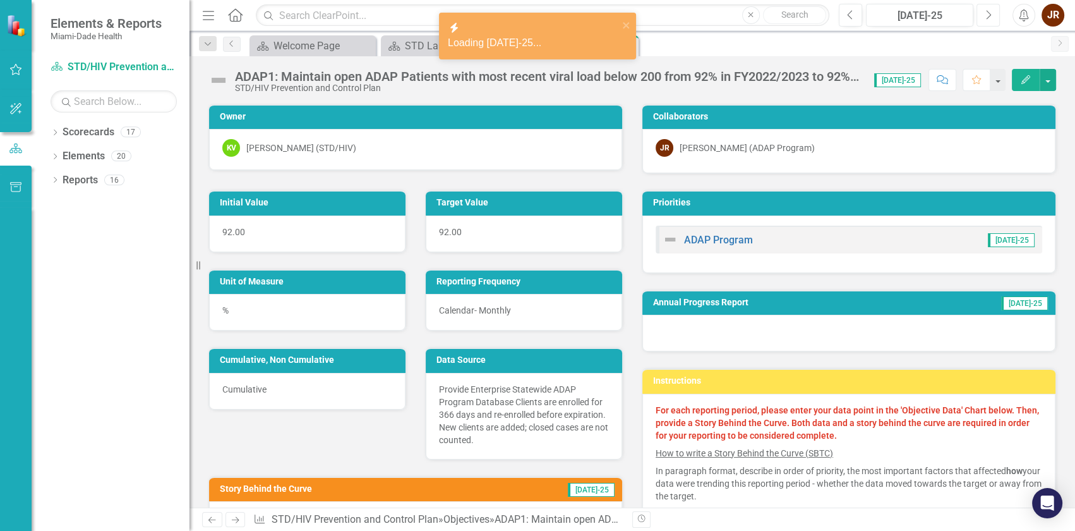
click at [987, 18] on icon "button" at bounding box center [989, 14] width 5 height 9
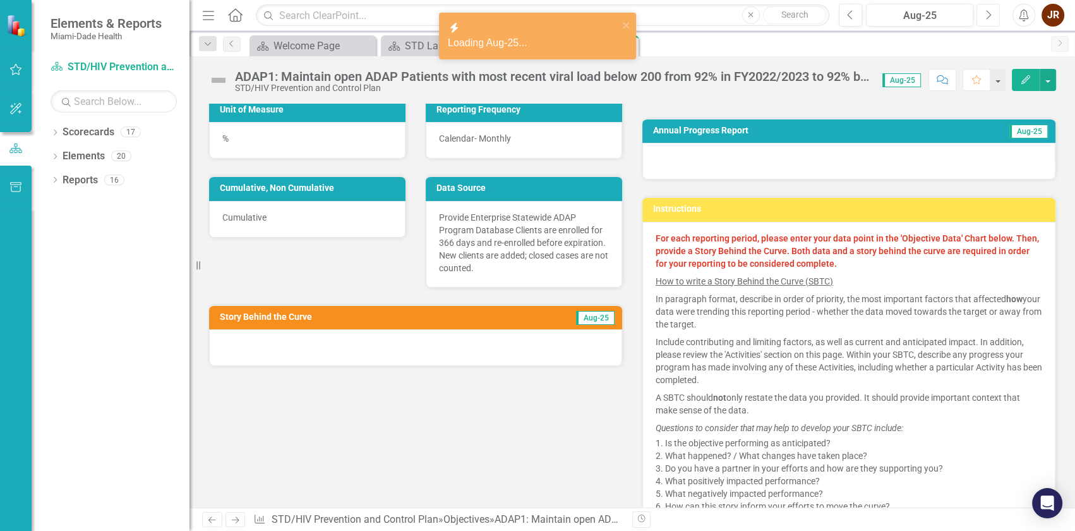
scroll to position [287, 0]
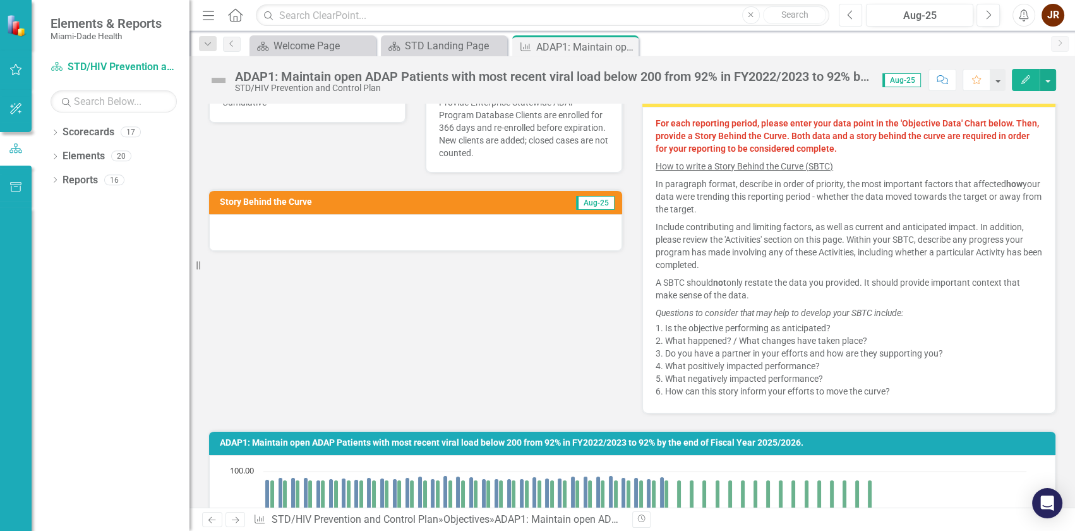
click at [856, 15] on button "Previous" at bounding box center [850, 15] width 23 height 23
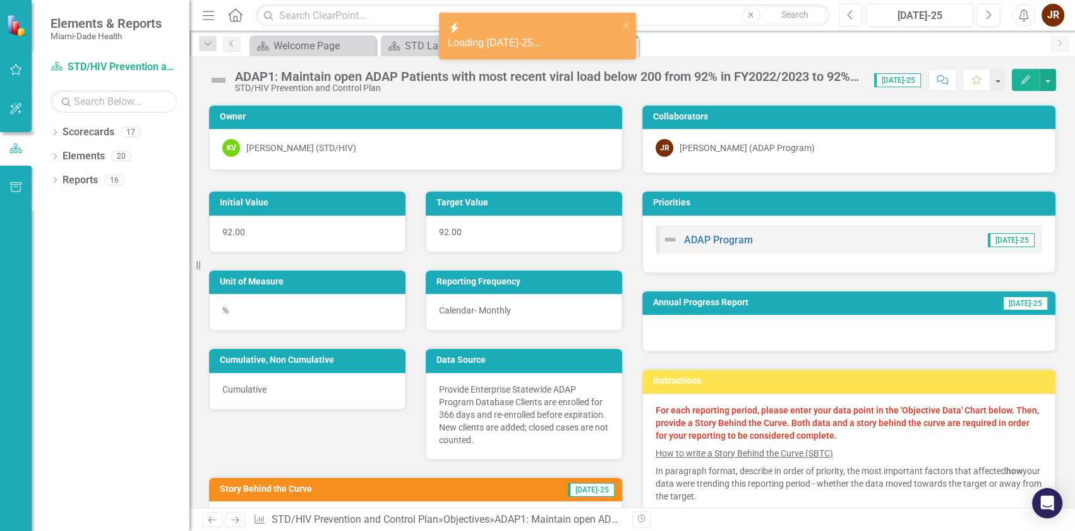
click at [853, 15] on icon "Previous" at bounding box center [850, 14] width 7 height 11
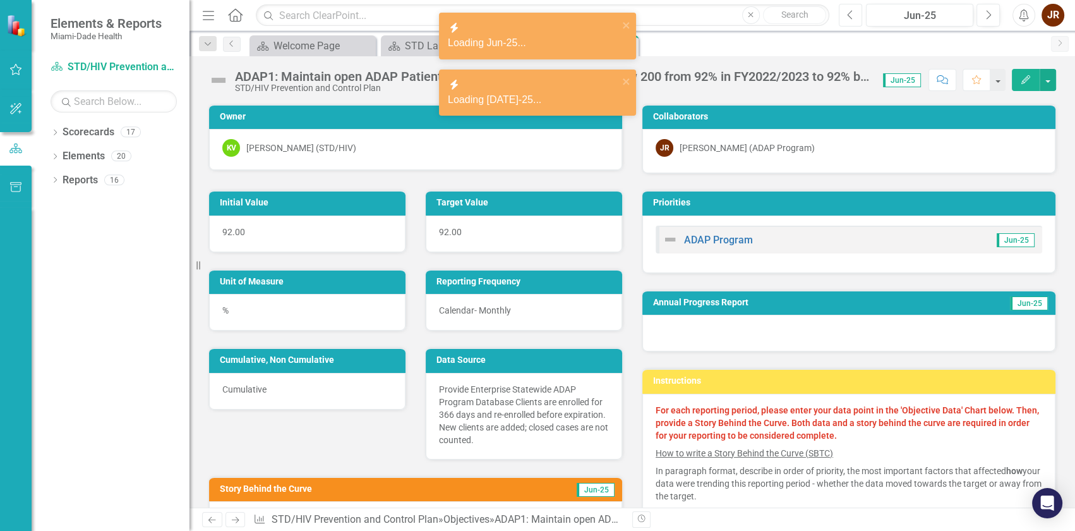
click at [853, 15] on icon "Previous" at bounding box center [850, 14] width 7 height 11
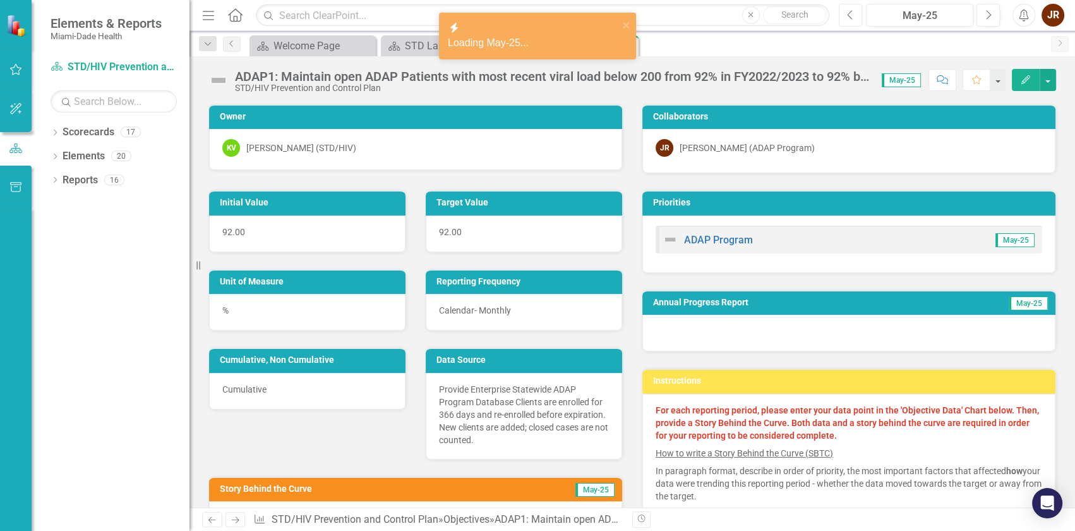
click at [853, 15] on icon "Previous" at bounding box center [850, 14] width 7 height 11
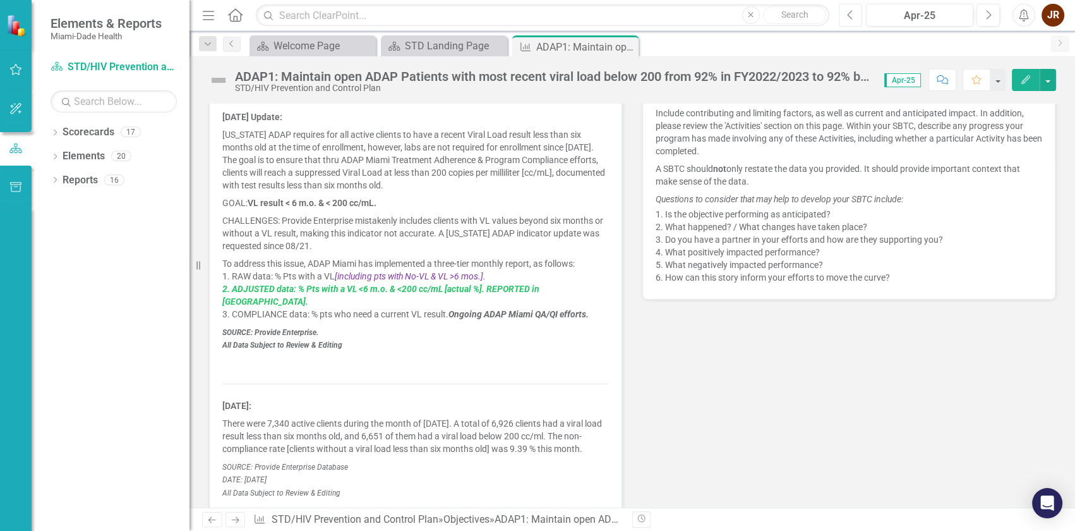
scroll to position [402, 0]
click at [450, 210] on p "CHALLENGES: Provide Enterprise mistakenly includes clients with VL values beyon…" at bounding box center [415, 231] width 387 height 43
click at [1047, 80] on button "button" at bounding box center [1048, 80] width 16 height 22
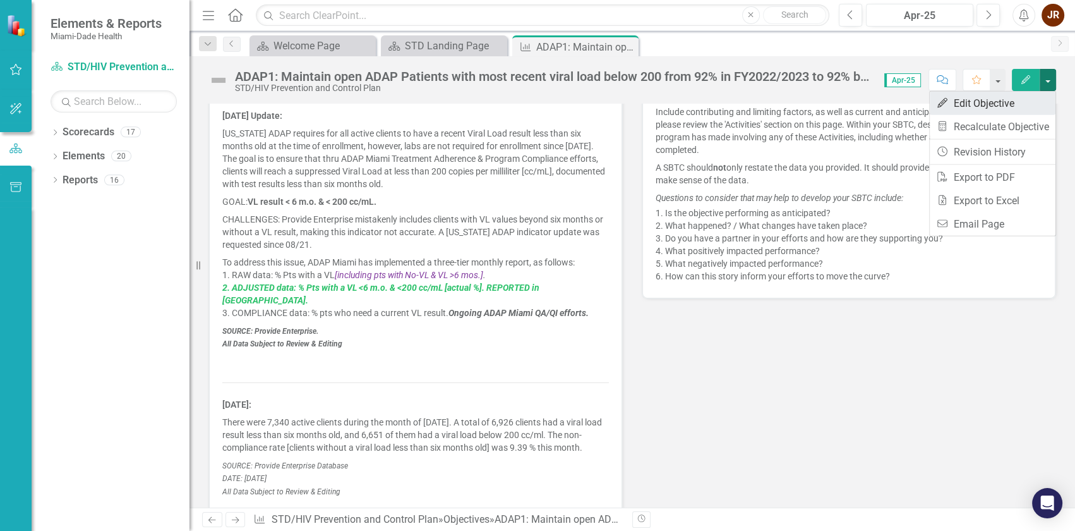
click at [990, 101] on link "Edit Edit Objective" at bounding box center [993, 103] width 126 height 23
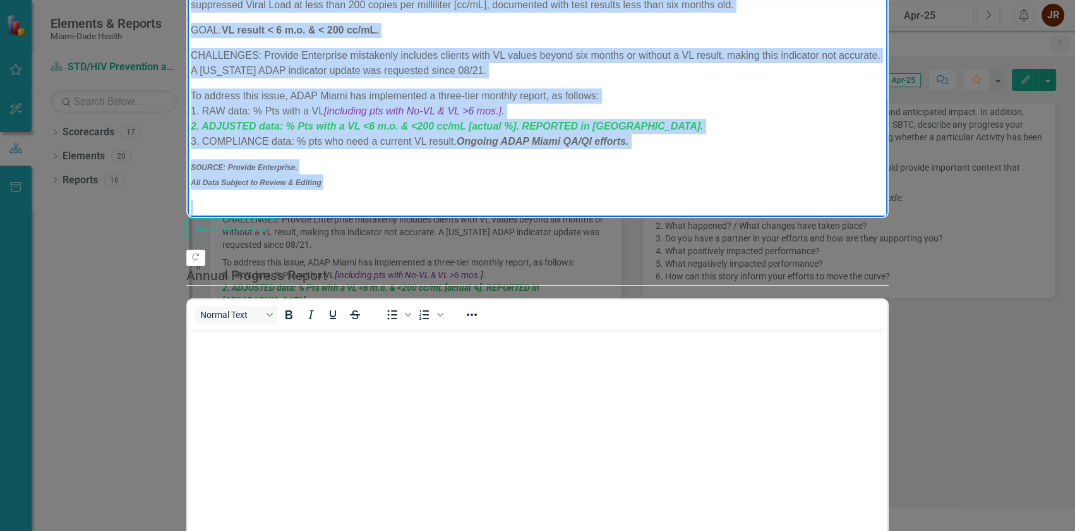
scroll to position [0, 0]
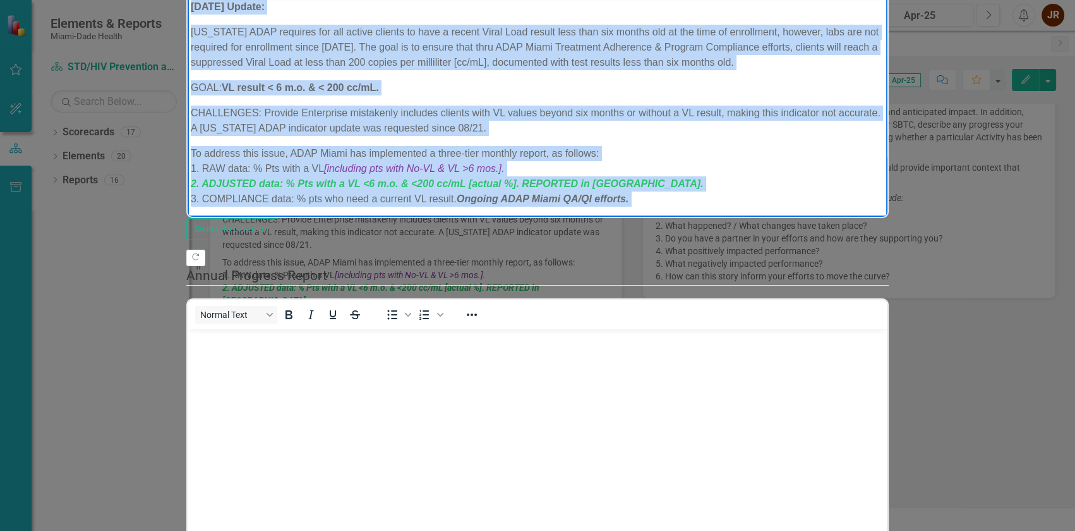
drag, startPoint x: 332, startPoint y: 138, endPoint x: 503, endPoint y: 129, distance: 171.4
click at [188, 0] on html "[DATE] Update: [US_STATE] ADAP requires for all active clients to have a recent…" at bounding box center [538, 216] width 700 height 440
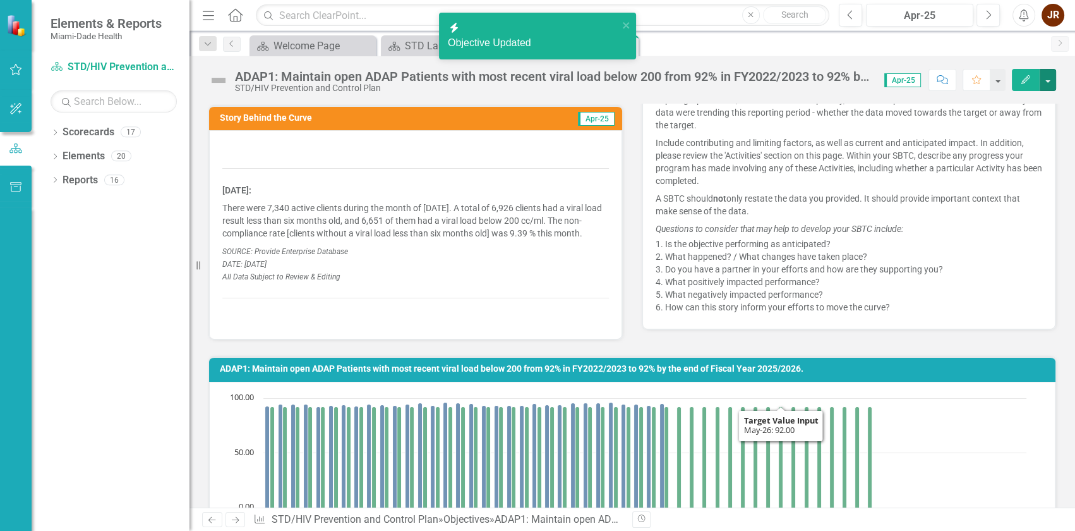
scroll to position [287, 0]
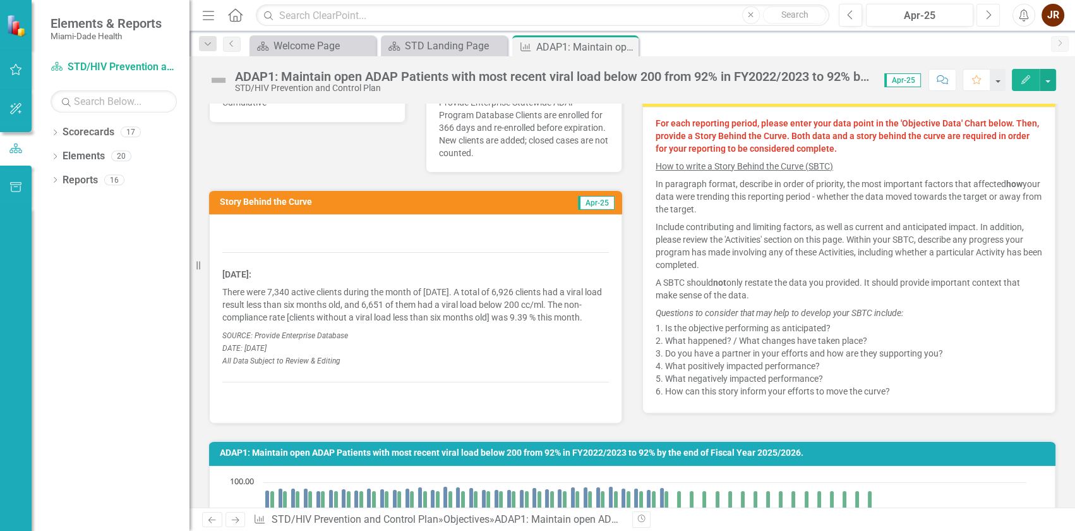
click at [988, 18] on icon "Next" at bounding box center [988, 14] width 7 height 11
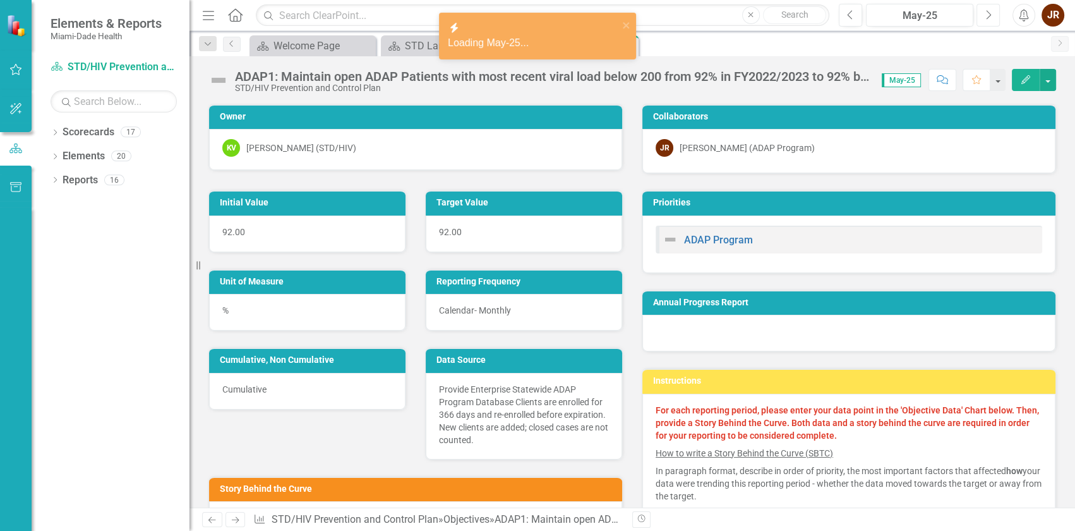
click at [988, 18] on icon "Next" at bounding box center [988, 14] width 7 height 11
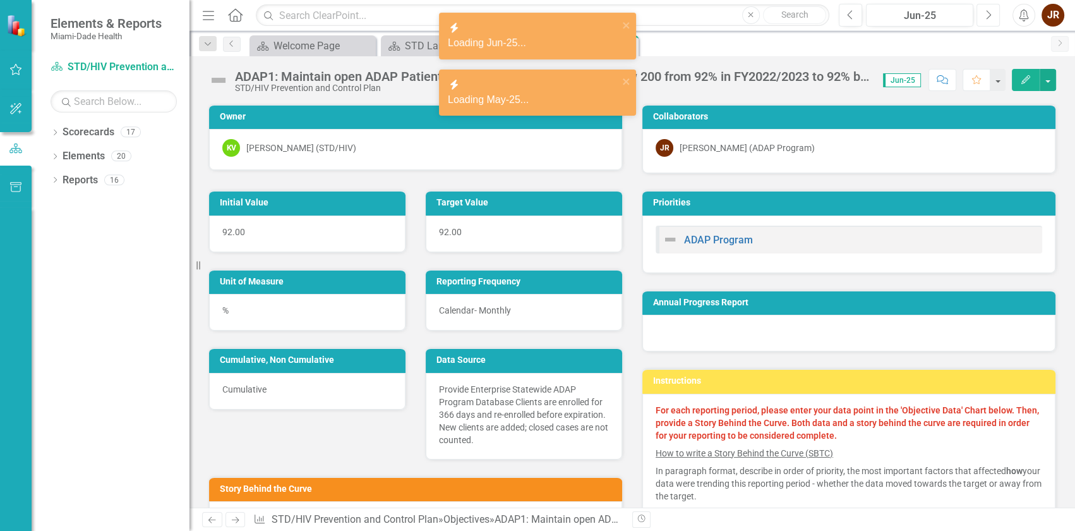
click at [988, 18] on icon "Next" at bounding box center [988, 14] width 7 height 11
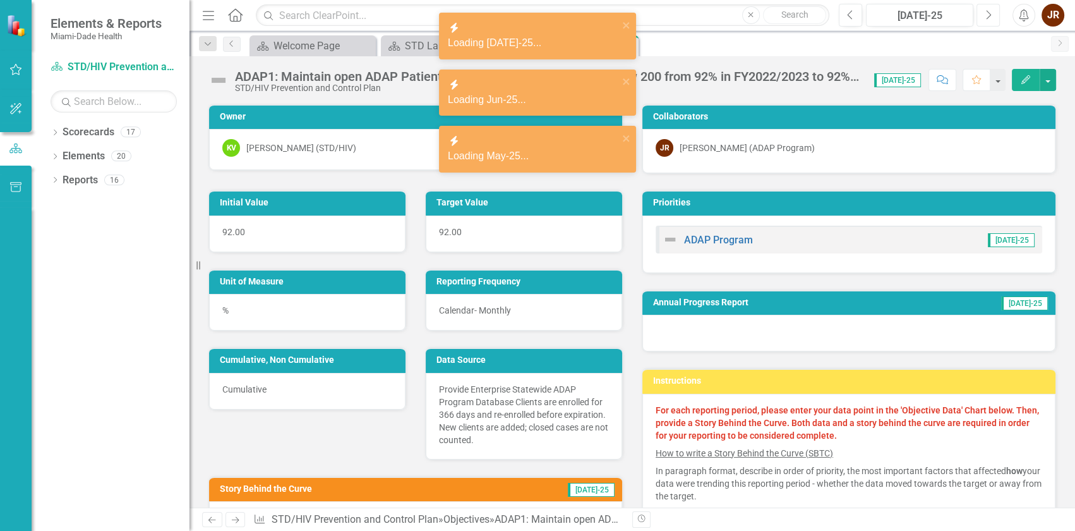
click at [988, 18] on icon "Next" at bounding box center [988, 14] width 7 height 11
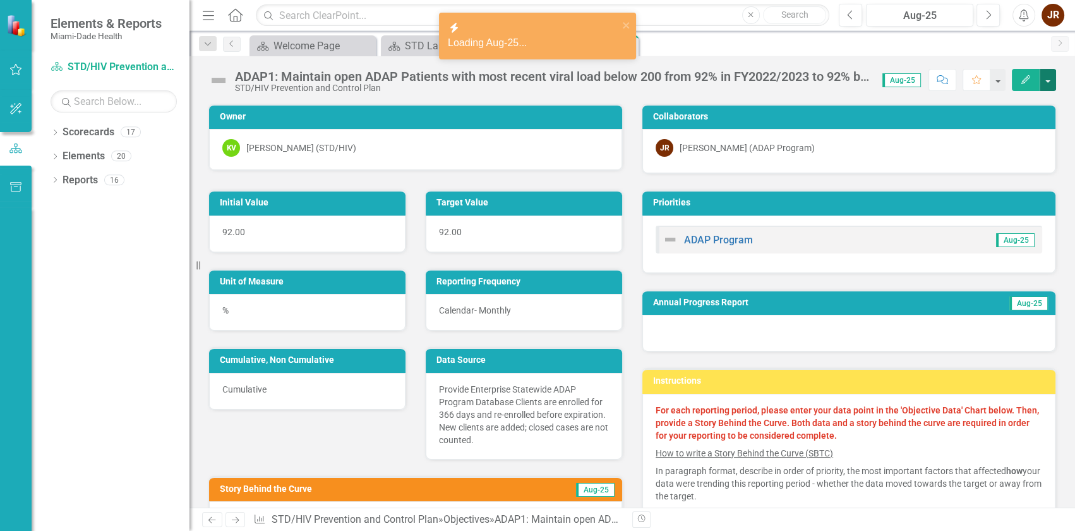
click at [1050, 81] on button "button" at bounding box center [1048, 80] width 16 height 22
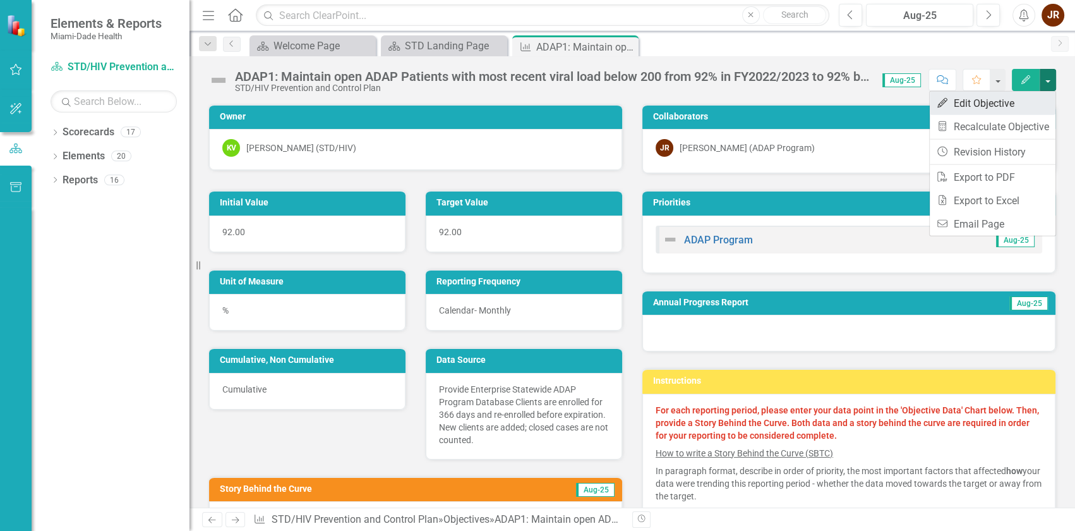
click at [1030, 107] on link "Edit Edit Objective" at bounding box center [993, 103] width 126 height 23
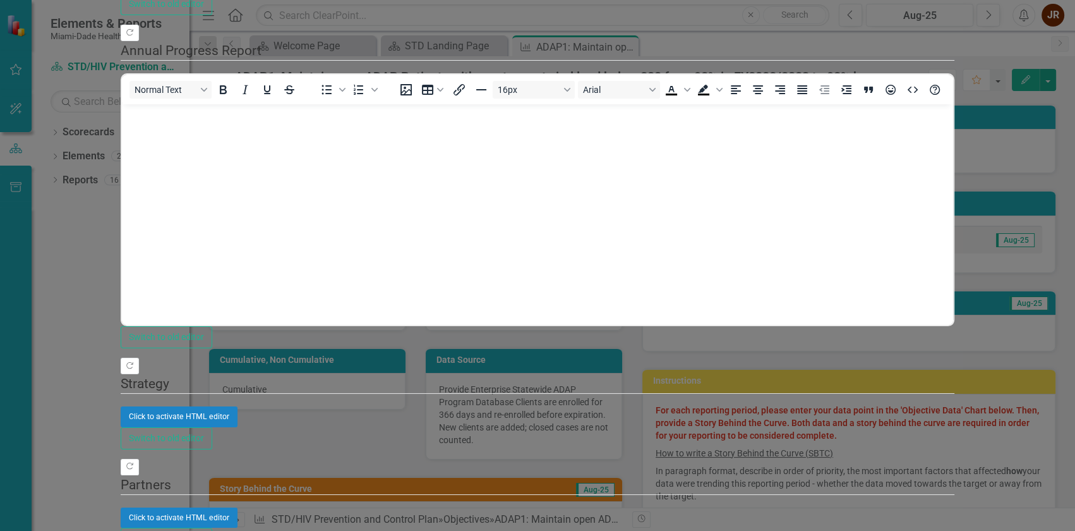
drag, startPoint x: 465, startPoint y: 347, endPoint x: 573, endPoint y: 351, distance: 108.7
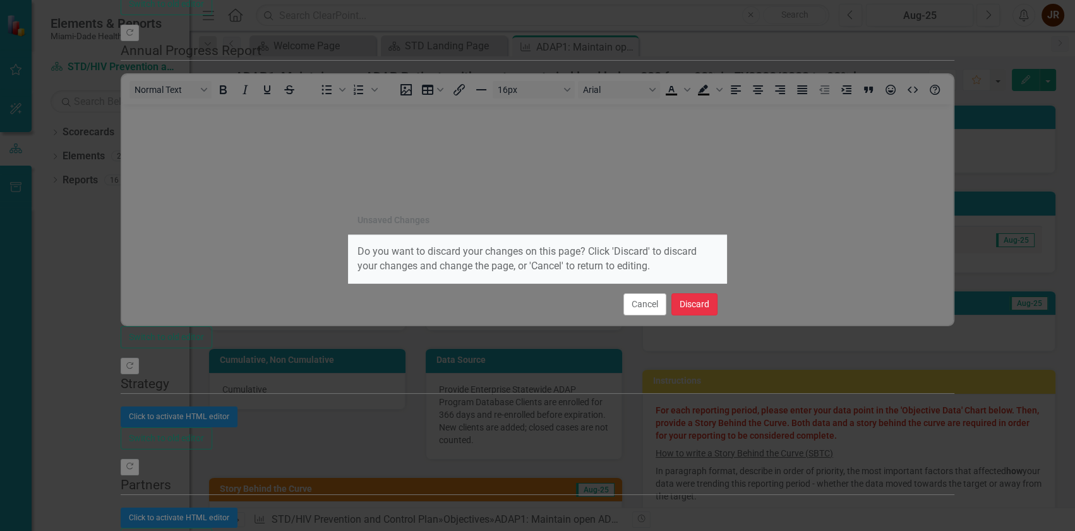
click at [688, 305] on button "Discard" at bounding box center [694, 304] width 46 height 22
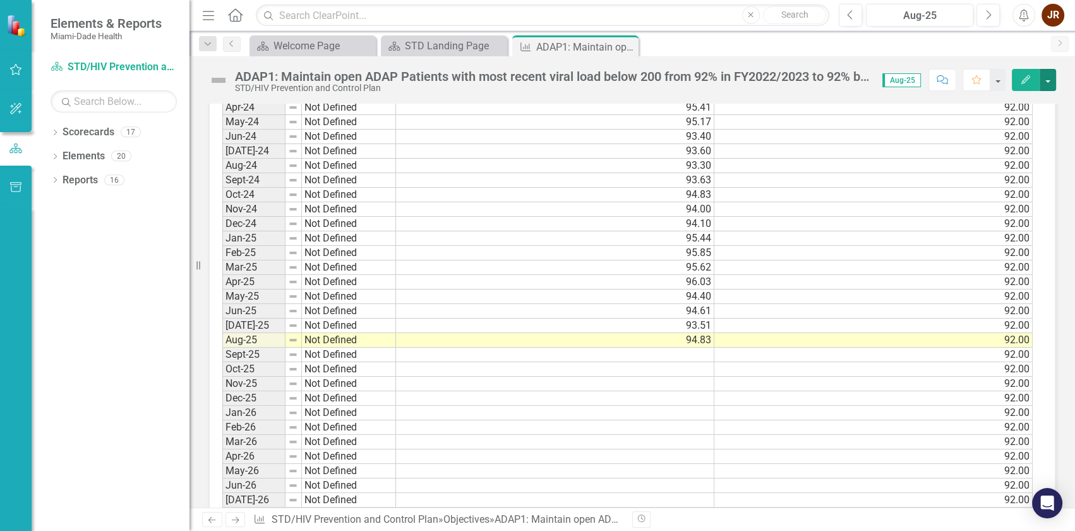
scroll to position [1148, 0]
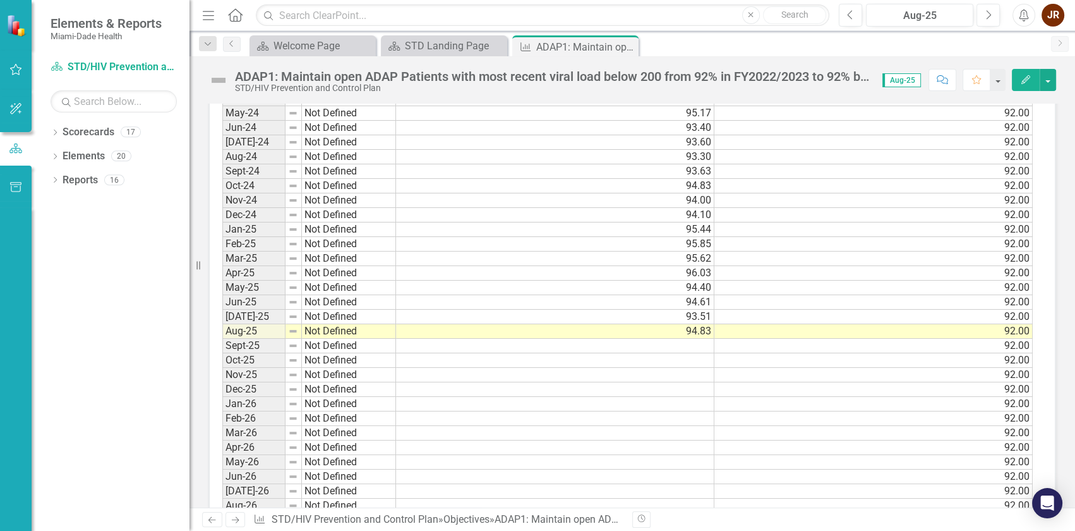
click at [517, 328] on td "94.83" at bounding box center [555, 331] width 318 height 15
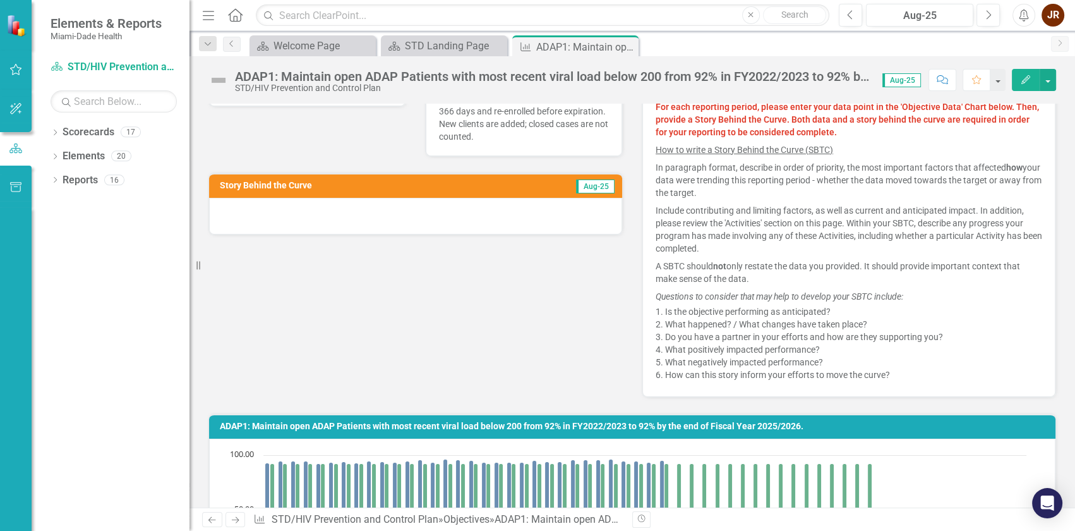
scroll to position [287, 0]
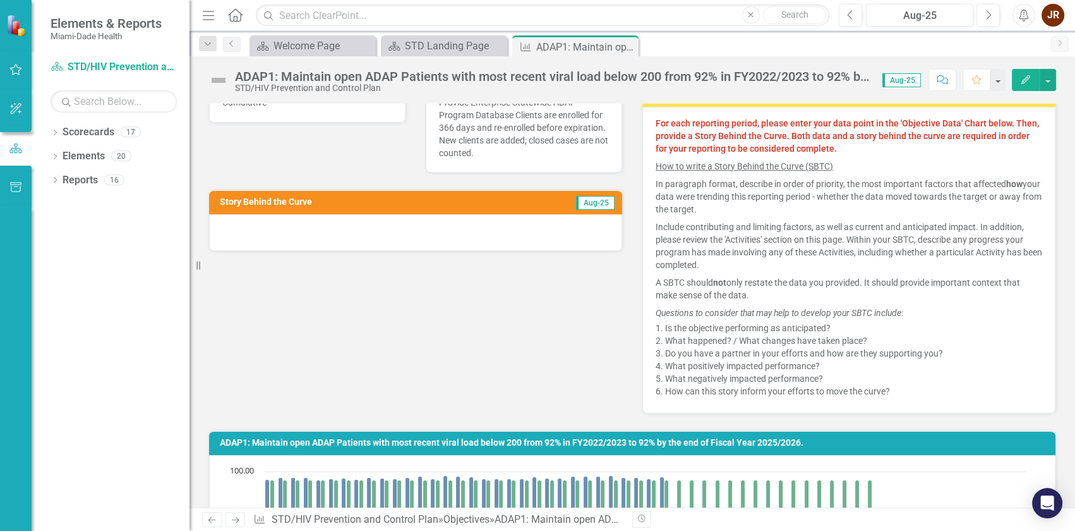
click at [593, 208] on span "Aug-25" at bounding box center [595, 203] width 39 height 14
click at [585, 203] on span "Aug-25" at bounding box center [595, 203] width 39 height 14
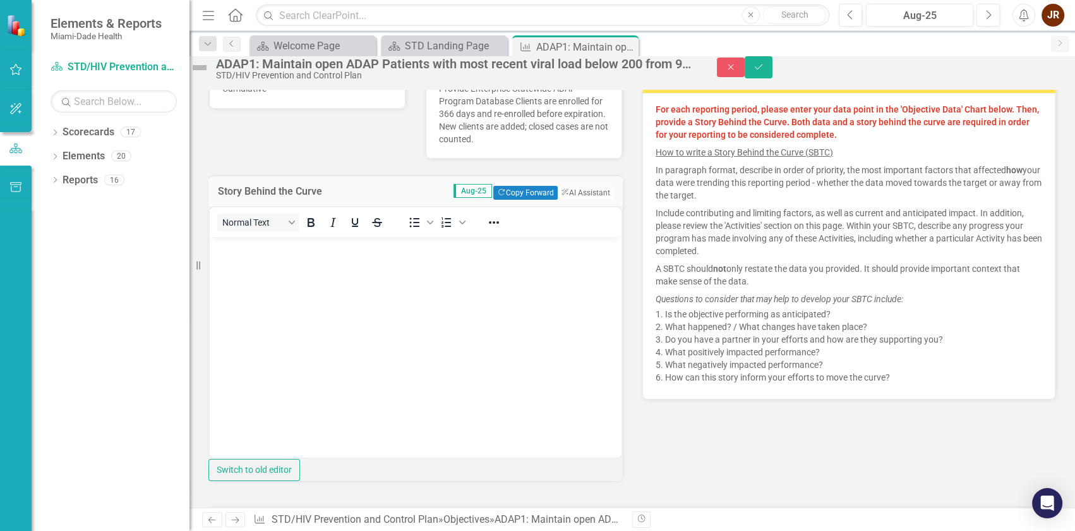
scroll to position [0, 0]
click at [317, 264] on body "Rich Text Area. Press ALT-0 for help." at bounding box center [416, 330] width 412 height 189
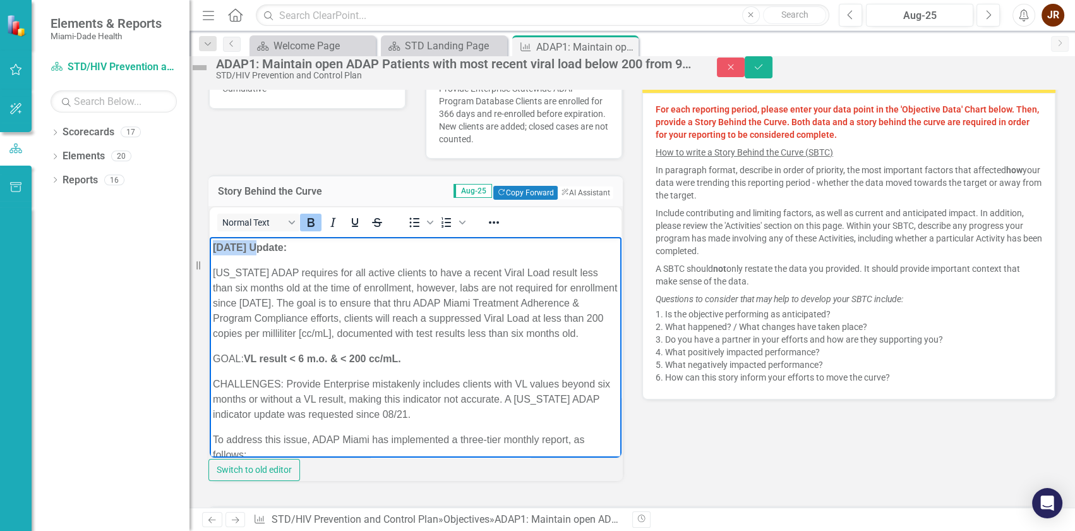
drag, startPoint x: 266, startPoint y: 246, endPoint x: 216, endPoint y: 249, distance: 50.0
click at [216, 249] on strong "[DATE] Update:" at bounding box center [250, 246] width 74 height 11
click at [241, 250] on strong "[DATE] Update:" at bounding box center [250, 246] width 74 height 11
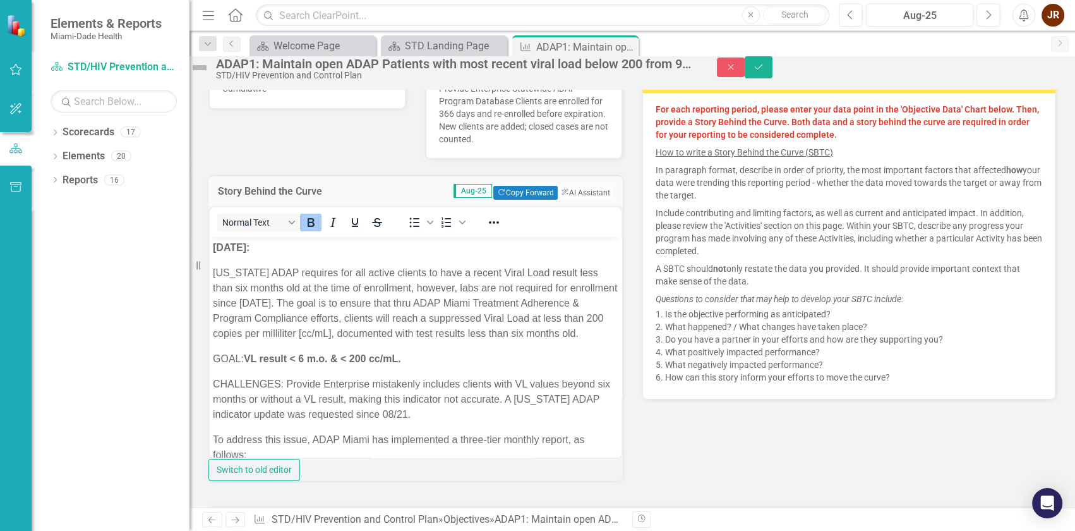
drag, startPoint x: 757, startPoint y: 440, endPoint x: 937, endPoint y: 270, distance: 247.1
click at [757, 440] on div "Initial Value 92.00 Target Value 92.00 Unit of Measure % Reporting Frequency Ca…" at bounding box center [632, 182] width 867 height 616
drag, startPoint x: 1042, startPoint y: 72, endPoint x: 1000, endPoint y: 102, distance: 51.7
click at [764, 71] on icon "Save" at bounding box center [758, 67] width 11 height 9
